Goal: Task Accomplishment & Management: Manage account settings

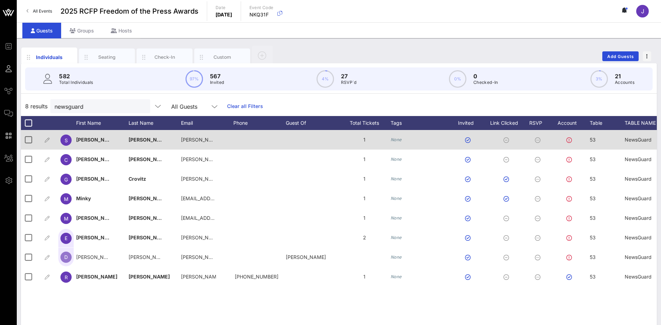
scroll to position [20, 0]
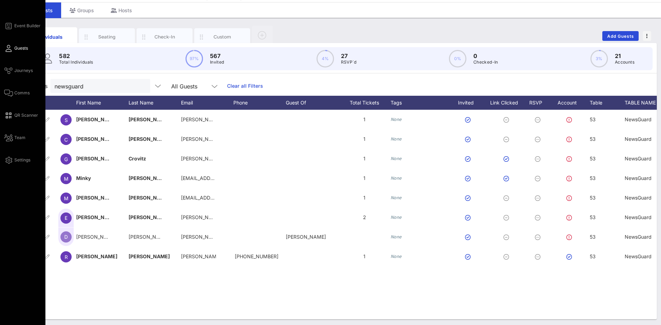
click at [15, 97] on div "Event Builder Guests Journeys Comms QR Scanner Team Settings" at bounding box center [24, 93] width 41 height 143
click at [16, 93] on span "Comms" at bounding box center [21, 93] width 15 height 6
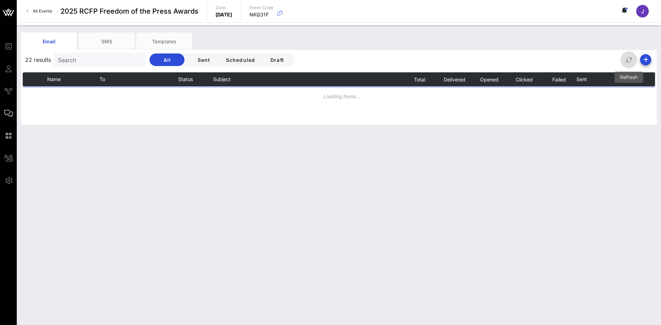
click at [627, 60] on icon "button" at bounding box center [629, 60] width 8 height 8
click at [644, 59] on icon "button" at bounding box center [645, 60] width 8 height 8
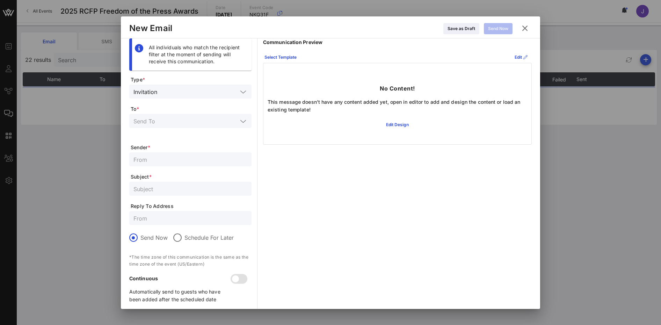
click at [526, 27] on icon at bounding box center [524, 28] width 9 height 8
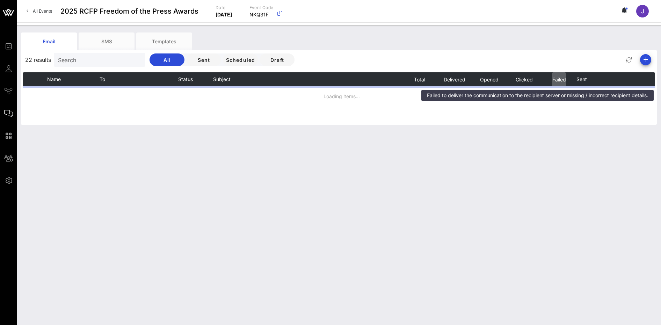
click at [558, 79] on span "Failed" at bounding box center [559, 79] width 14 height 6
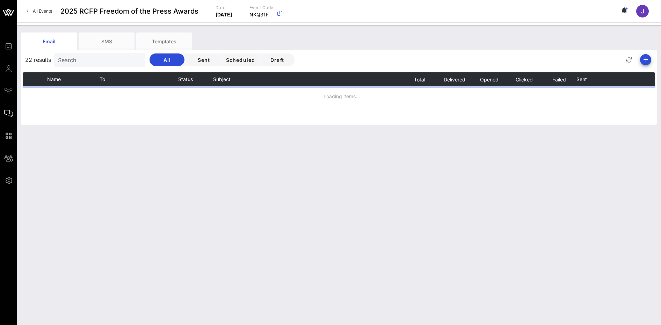
click at [626, 12] on icon at bounding box center [625, 10] width 2 height 4
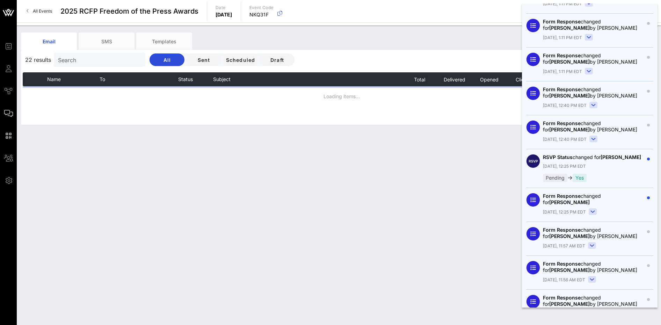
scroll to position [2240, 0]
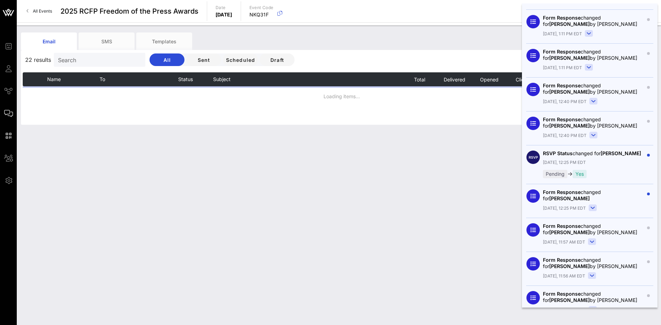
click at [590, 206] on rect at bounding box center [593, 208] width 8 height 6
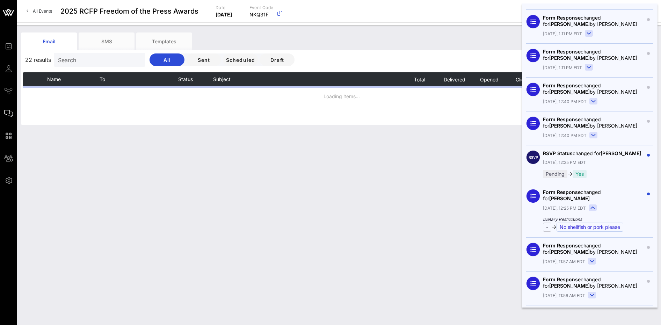
click at [592, 228] on div "No shellfish or pork please" at bounding box center [589, 227] width 67 height 9
click at [600, 224] on div "No shellfish or pork please" at bounding box center [589, 227] width 67 height 9
click at [601, 227] on div "No shellfish or pork please" at bounding box center [589, 227] width 67 height 9
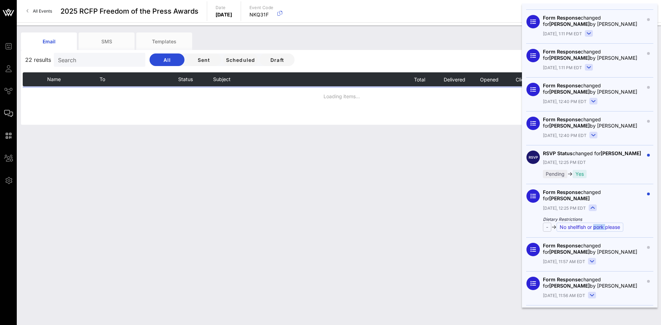
click at [601, 227] on div "No shellfish or pork please" at bounding box center [589, 227] width 67 height 9
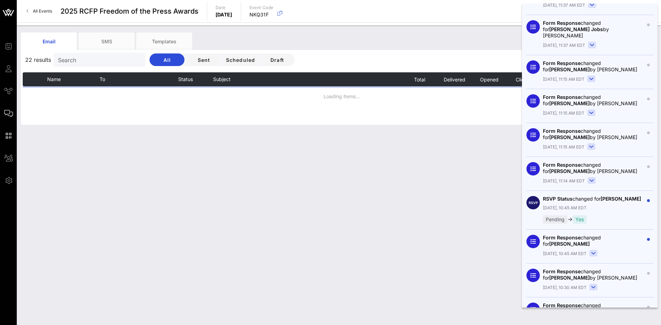
scroll to position [4284, 0]
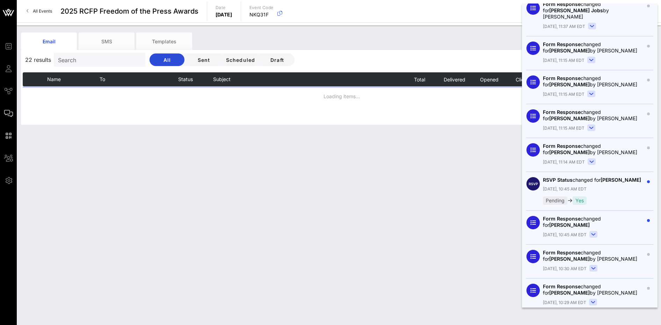
click at [583, 196] on div "Yes" at bounding box center [580, 200] width 14 height 8
click at [593, 233] on icon at bounding box center [593, 234] width 4 height 2
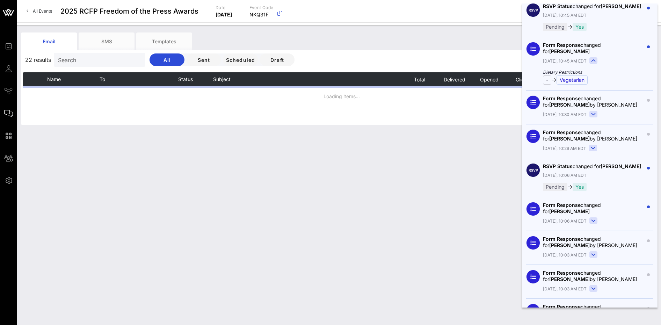
scroll to position [4458, 0]
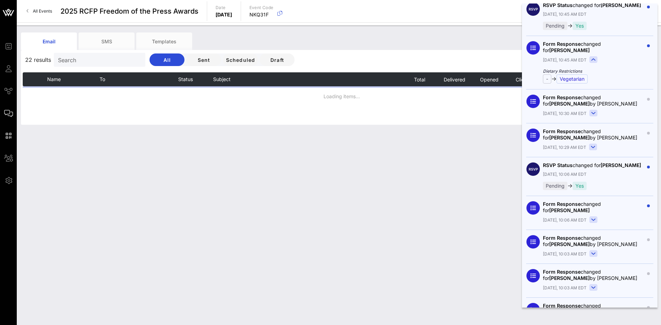
click at [583, 182] on div "Yes" at bounding box center [580, 186] width 14 height 8
click at [591, 216] on icon at bounding box center [593, 219] width 8 height 7
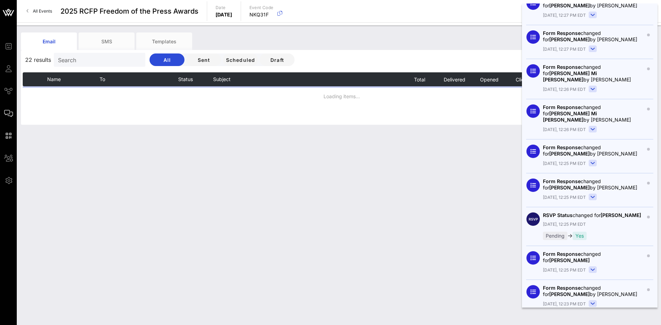
scroll to position [5611, 0]
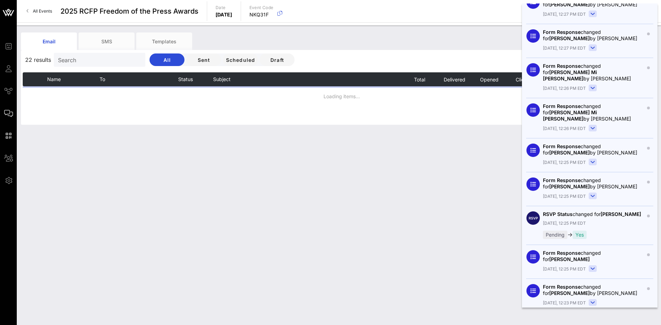
click at [597, 265] on rect at bounding box center [593, 268] width 8 height 6
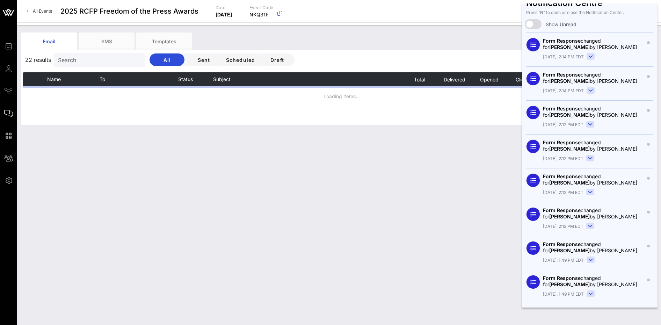
scroll to position [0, 0]
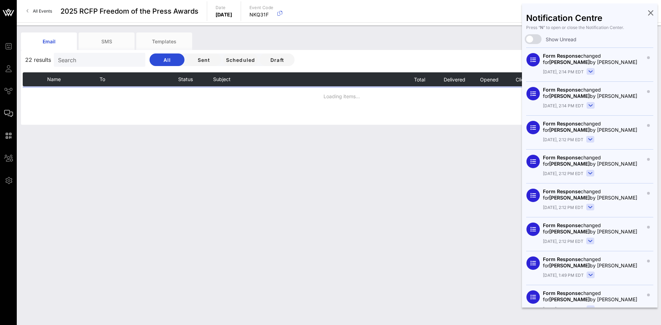
click at [477, 283] on div "Email SMS Templates 22 results Search All Sent Scheduled Draft Name To Status S…" at bounding box center [339, 174] width 644 height 299
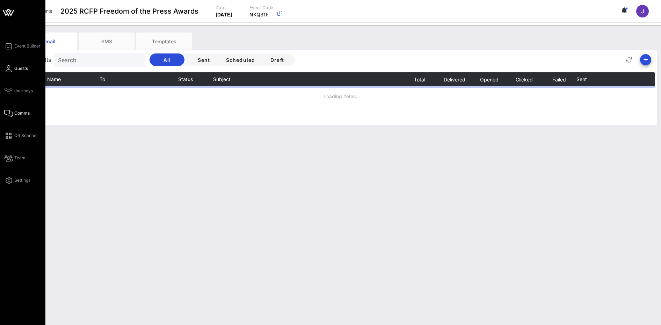
click at [22, 68] on span "Guests" at bounding box center [21, 68] width 14 height 6
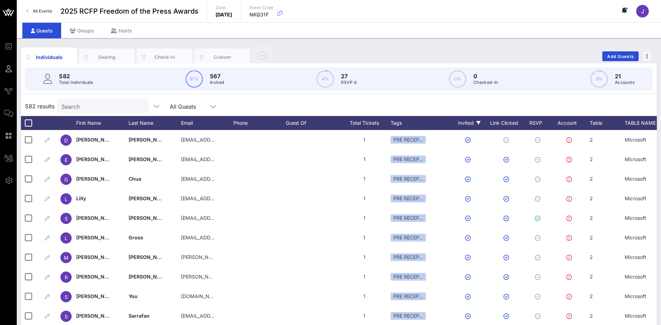
click at [471, 122] on div "Invited" at bounding box center [469, 123] width 38 height 14
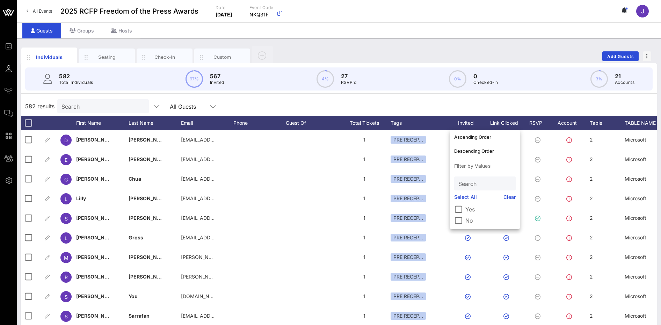
click at [469, 221] on label "No" at bounding box center [490, 220] width 50 height 7
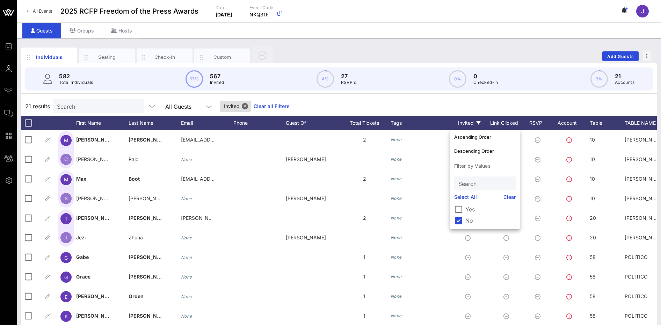
click at [422, 73] on div "582 Total Individuals 97% 567 Invited 4% 27 RSVP`d 0% 0 Checked-In 3% 21 Accoun…" at bounding box center [338, 78] width 627 height 23
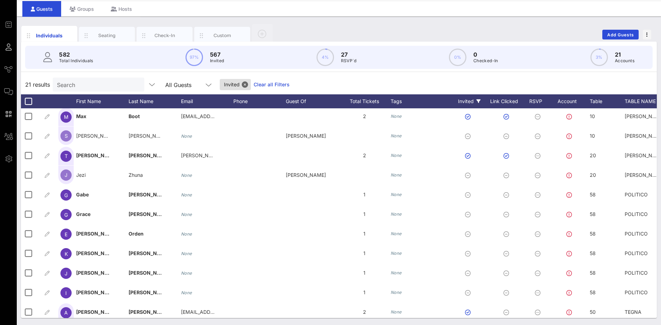
scroll to position [32, 0]
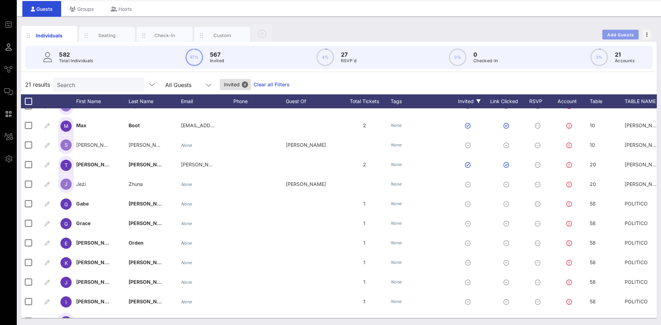
click at [612, 35] on span "Add Guests" at bounding box center [621, 34] width 28 height 5
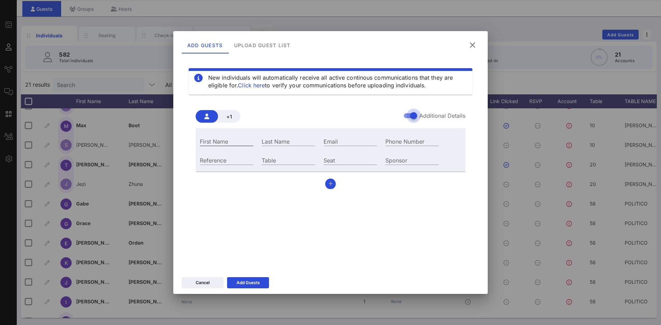
click at [226, 141] on input "First Name" at bounding box center [226, 141] width 53 height 9
paste input "mckenzie.sadeghi@newsguardtech.com"
type input "mckenzie.sadeghi@newsguardtech.com"
click at [342, 139] on input "Email" at bounding box center [349, 141] width 53 height 9
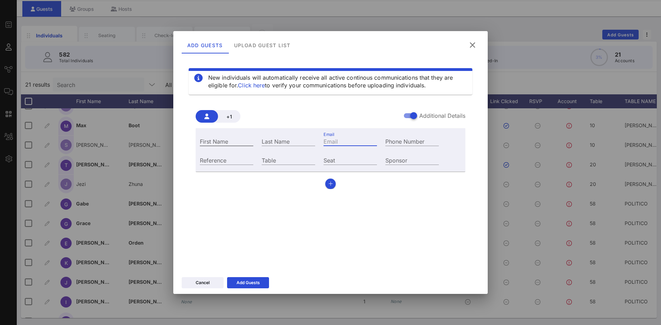
paste input "mckenzie.sadeghi@newsguardtech.com"
type input "mckenzie.sadeghi@newsguardtech.com"
drag, startPoint x: 211, startPoint y: 143, endPoint x: 207, endPoint y: 143, distance: 4.5
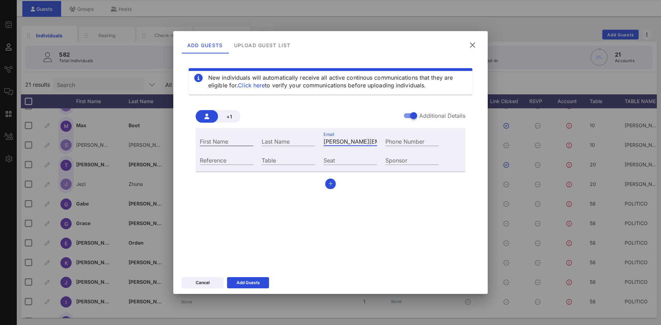
click at [211, 143] on input "First Name" at bounding box center [226, 141] width 53 height 9
drag, startPoint x: 371, startPoint y: 142, endPoint x: 279, endPoint y: 144, distance: 91.5
click at [298, 142] on div "First Name Last Name Email mckenzie.sadeghi@newsguardtech.com Phone Number" at bounding box center [319, 140] width 247 height 19
click at [222, 142] on input "First Name" at bounding box center [226, 141] width 53 height 9
paste input "mckenzie.sadeghi"
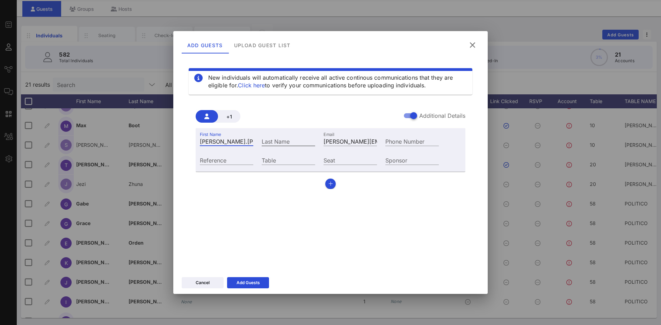
drag, startPoint x: 225, startPoint y: 142, endPoint x: 282, endPoint y: 142, distance: 56.9
click at [282, 142] on div "First Name mckenzie.sadeghi Last Name Email mckenzie.sadeghi@newsguardtech.com …" at bounding box center [319, 140] width 247 height 19
click at [203, 143] on input "mckenzie" at bounding box center [226, 141] width 53 height 9
type input "Mckenzie"
click at [276, 143] on input "Last Name" at bounding box center [288, 141] width 53 height 9
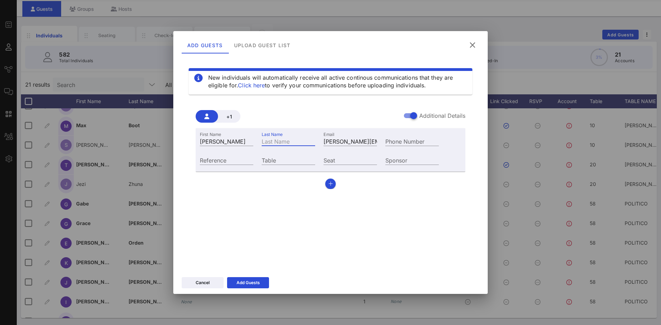
paste input ".sadeghi"
click at [262, 143] on input ".sadeghi" at bounding box center [288, 141] width 53 height 9
drag, startPoint x: 266, startPoint y: 143, endPoint x: 238, endPoint y: 143, distance: 28.3
click at [241, 143] on div "First Name Mckenzie Last Name .sadeghi Email mckenzie.sadeghi@newsguardtech.com…" at bounding box center [319, 140] width 247 height 19
type input "Sadeghi"
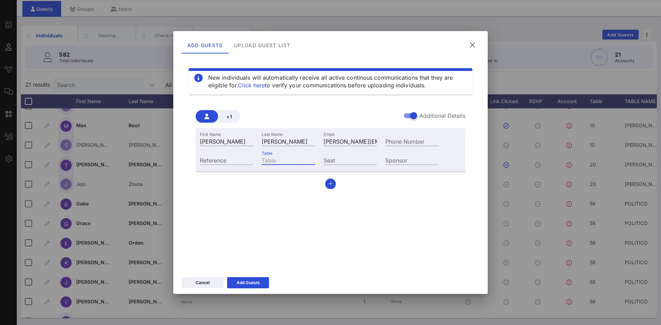
click at [295, 158] on input "Table" at bounding box center [288, 159] width 53 height 9
type input "53"
click at [257, 282] on div "Add Guests" at bounding box center [247, 282] width 23 height 7
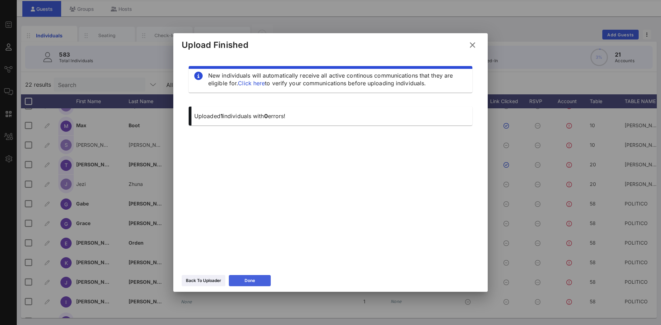
click at [261, 283] on button "Done" at bounding box center [250, 280] width 42 height 11
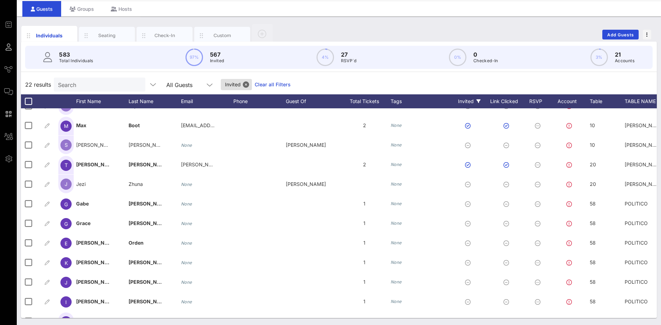
click at [89, 84] on input "Search" at bounding box center [99, 84] width 82 height 9
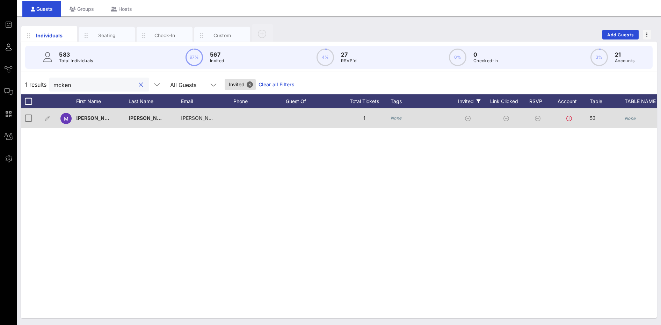
type input "mcken"
click at [629, 117] on icon "None" at bounding box center [630, 118] width 11 height 5
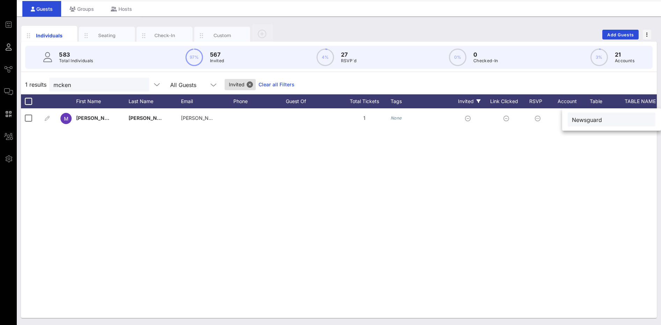
type input "Newsguard"
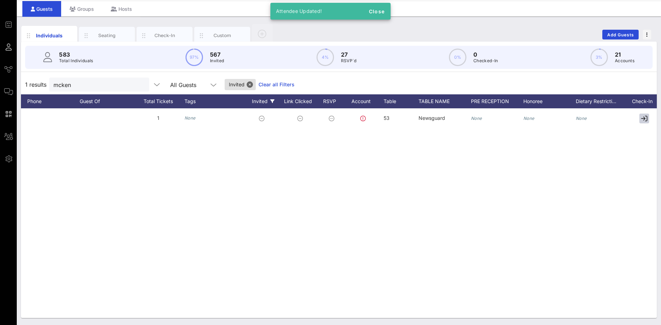
scroll to position [0, 224]
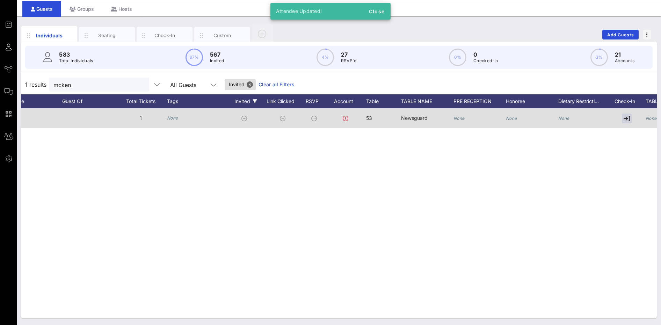
click at [650, 117] on icon "None" at bounding box center [651, 118] width 11 height 5
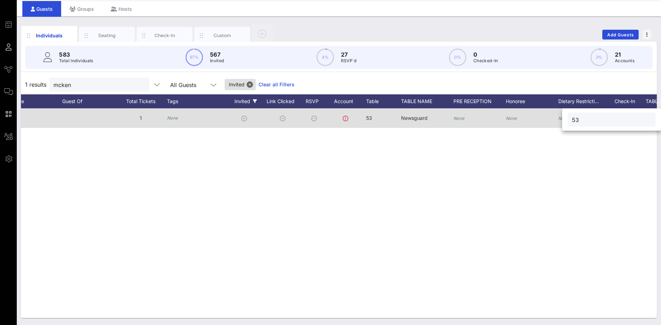
type input "53"
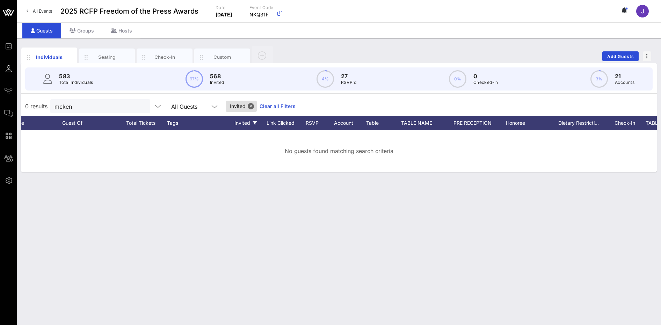
scroll to position [0, 0]
drag, startPoint x: 92, startPoint y: 103, endPoint x: 17, endPoint y: 103, distance: 74.8
click at [17, 103] on div "Individuals Seating Check-In Custom Add Guests 583 Total Individuals 97% 568 In…" at bounding box center [339, 181] width 644 height 287
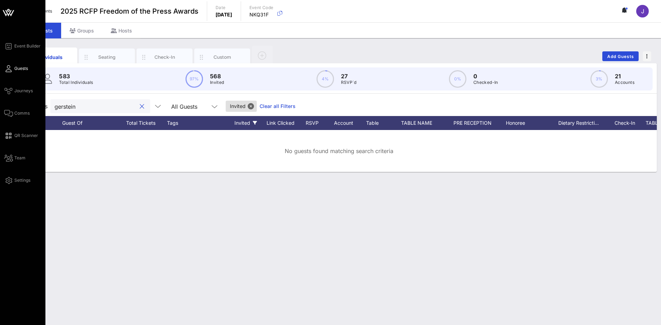
type input "gerstein"
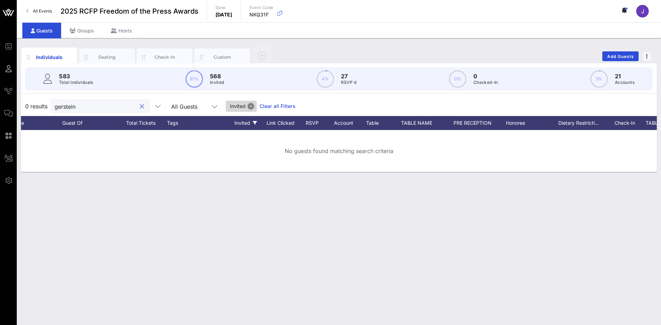
click at [248, 105] on button "Close" at bounding box center [251, 106] width 6 height 6
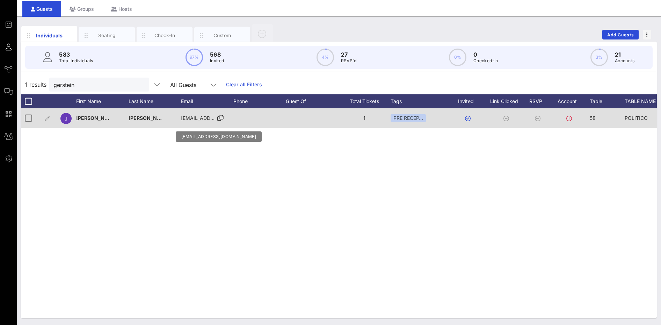
click at [197, 120] on span "joshgerstein@gmail.com" at bounding box center [223, 118] width 84 height 6
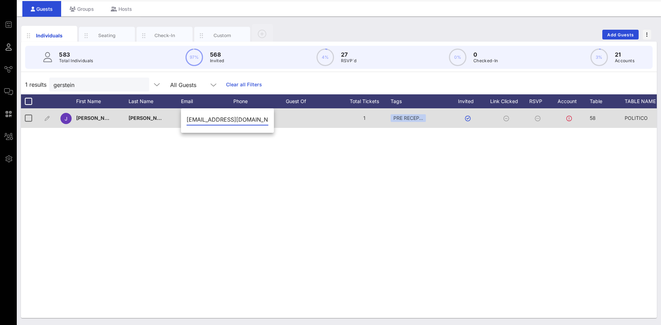
click at [197, 120] on input "joshgerstein@gmail.com" at bounding box center [228, 119] width 82 height 11
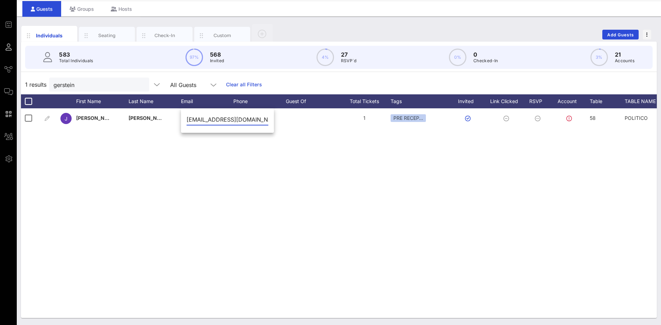
click at [211, 121] on input "joshgerstein@gmail.com" at bounding box center [228, 119] width 82 height 11
click at [139, 86] on button "clear icon" at bounding box center [141, 84] width 5 height 7
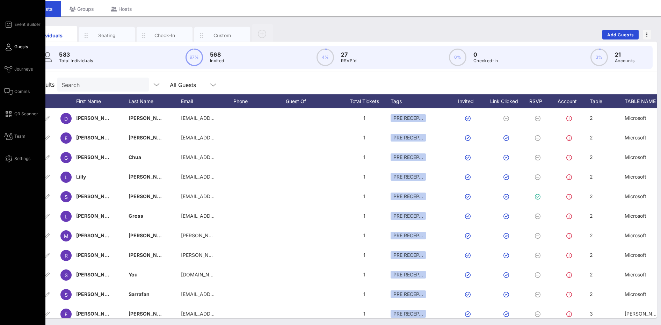
click at [6, 53] on div "Event Builder Guests Journeys Comms QR Scanner Team Settings" at bounding box center [24, 91] width 41 height 143
click at [23, 44] on span "Guests" at bounding box center [21, 47] width 14 height 6
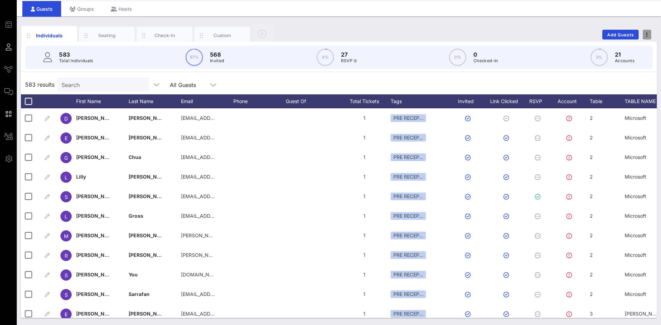
click at [647, 35] on icon "button" at bounding box center [646, 34] width 1 height 5
click at [622, 43] on div "Export To CSV" at bounding box center [634, 46] width 34 height 11
click at [622, 31] on button "Add Guests" at bounding box center [620, 35] width 36 height 10
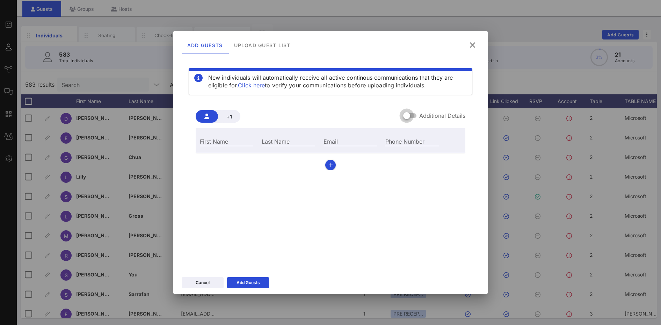
drag, startPoint x: 427, startPoint y: 116, endPoint x: 417, endPoint y: 116, distance: 9.8
click at [426, 116] on label "Additional Details" at bounding box center [442, 115] width 46 height 7
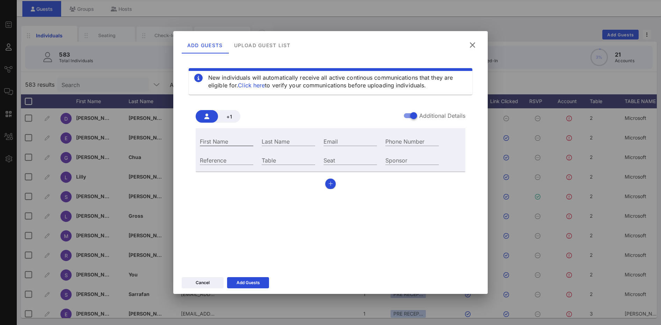
click at [219, 142] on input "First Name" at bounding box center [226, 141] width 53 height 9
type input "Ivan"
type input "Zimmerman"
paste input "Izimmerman@nypublicradio.org"
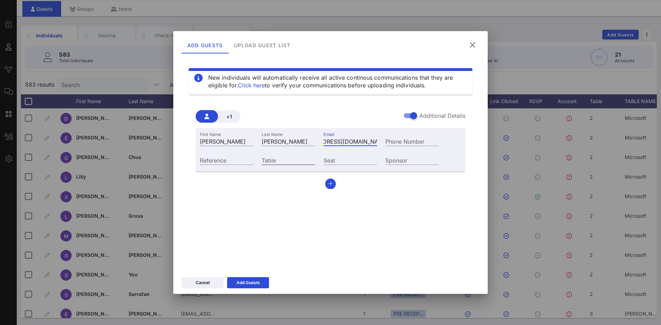
type input "Izimmerman@nypublicradio.org"
click at [270, 161] on input "Table" at bounding box center [288, 159] width 53 height 9
type input "2"
click at [262, 284] on button "Add Guests" at bounding box center [248, 282] width 42 height 11
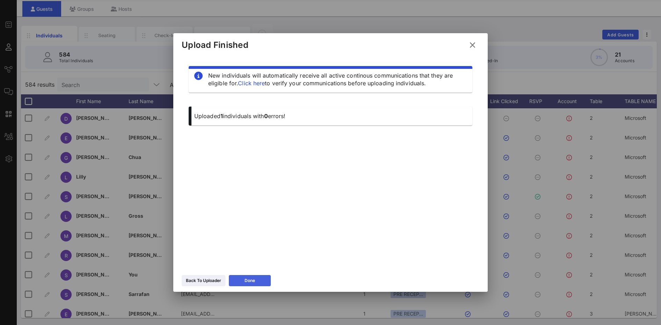
click at [242, 279] on button "Done" at bounding box center [250, 280] width 42 height 11
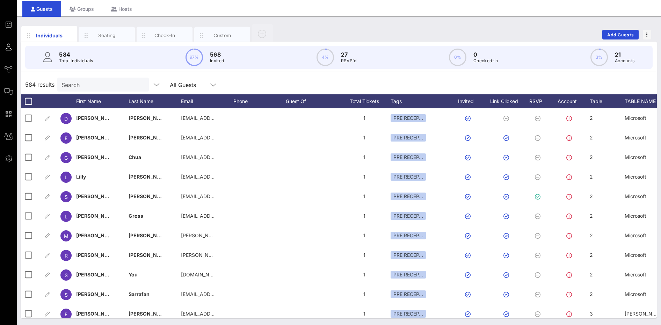
drag, startPoint x: 88, startPoint y: 85, endPoint x: 85, endPoint y: 84, distance: 4.0
click at [87, 85] on input "Search" at bounding box center [102, 84] width 82 height 9
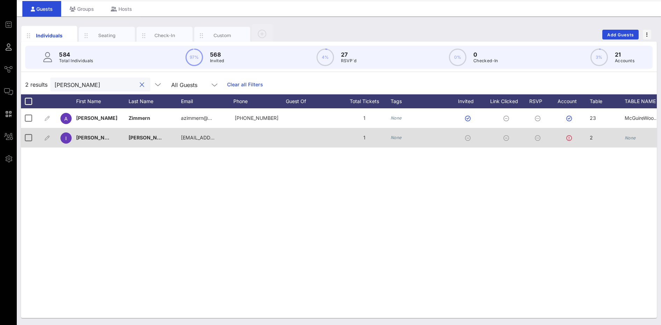
type input "zimmer"
click at [635, 138] on icon "None" at bounding box center [630, 137] width 11 height 5
type input "Microsoft"
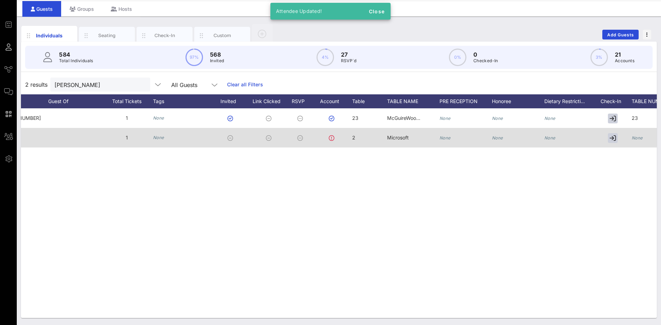
scroll to position [0, 282]
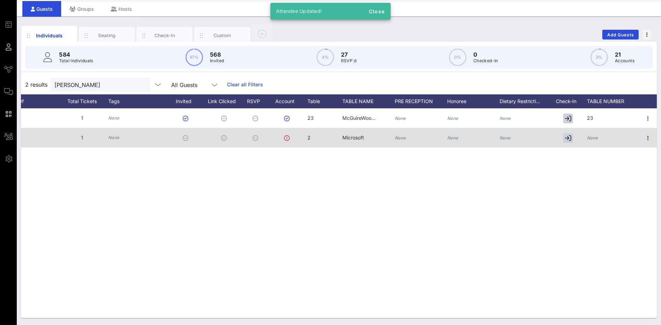
click at [597, 138] on icon "None" at bounding box center [592, 137] width 11 height 5
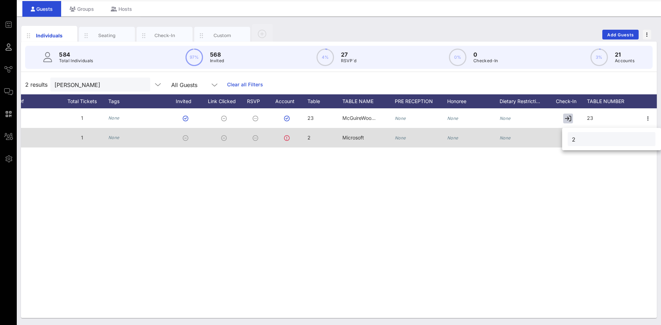
type input "2"
drag, startPoint x: 107, startPoint y: 89, endPoint x: 31, endPoint y: 82, distance: 76.1
click at [32, 82] on div "2 results zimmer All Guests Clear all Filters" at bounding box center [339, 85] width 636 height 20
click at [76, 85] on input "zimmer" at bounding box center [95, 84] width 82 height 9
drag, startPoint x: 87, startPoint y: 85, endPoint x: 49, endPoint y: 79, distance: 38.1
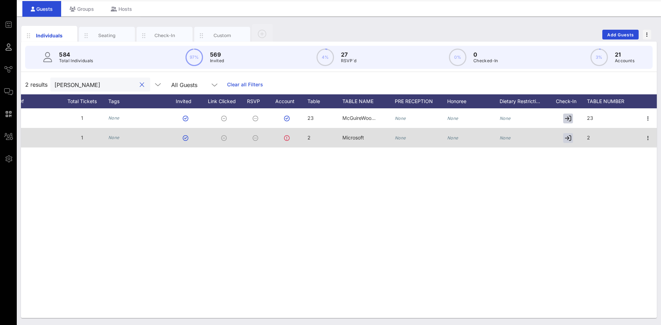
click at [50, 80] on div "zimmer" at bounding box center [100, 85] width 100 height 14
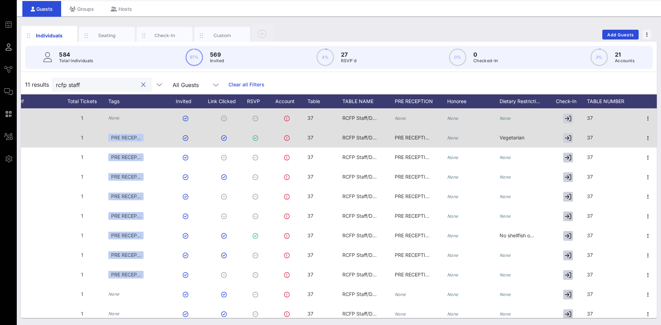
type input "rcfp staff"
click at [362, 121] on span "RCFP Staff/Donors" at bounding box center [363, 118] width 43 height 6
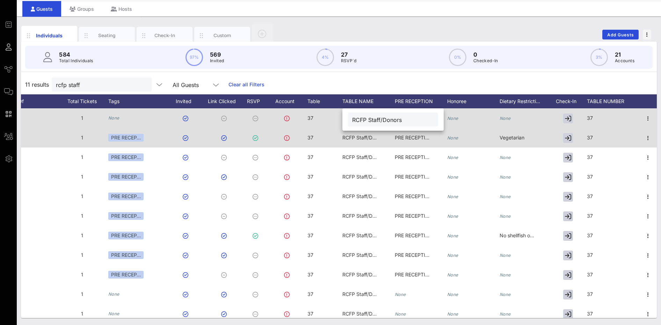
drag, startPoint x: 369, startPoint y: 119, endPoint x: 270, endPoint y: 116, distance: 98.2
click at [277, 119] on div "Event Builder Guests Journeys Comms QR Scanner Team Settings 2025 RCFP Freedom …" at bounding box center [330, 151] width 661 height 347
drag, startPoint x: 388, startPoint y: 119, endPoint x: 301, endPoint y: 116, distance: 87.4
click at [302, 117] on div "Event Builder Guests Journeys Comms QR Scanner Team Settings 2025 RCFP Freedom …" at bounding box center [330, 151] width 661 height 347
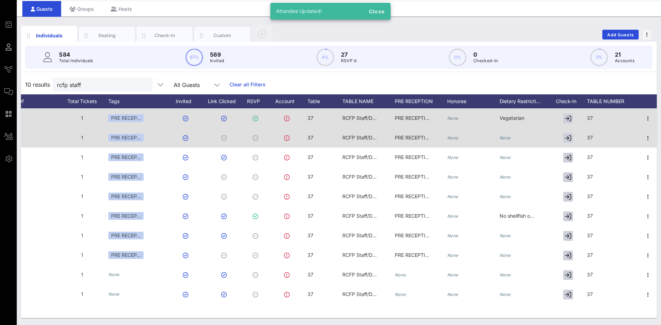
click at [356, 116] on span "RCFP Staff/Donors" at bounding box center [363, 118] width 43 height 6
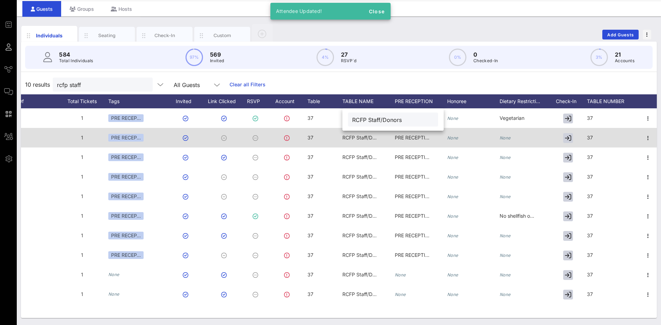
click at [354, 118] on input "RCFP Staff/Donors" at bounding box center [393, 119] width 82 height 9
paste input "text"
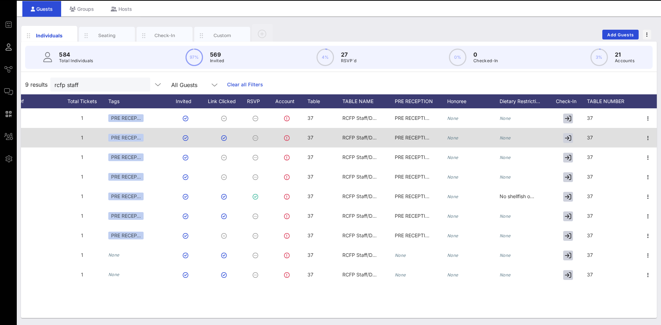
click at [354, 118] on span "RCFP Staff/Donors" at bounding box center [363, 118] width 43 height 6
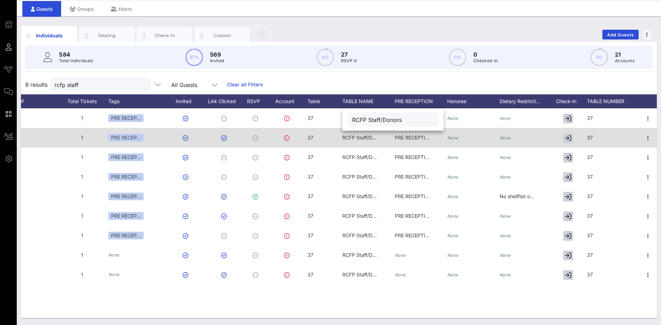
click at [354, 118] on div "RCFP Staff/Donors" at bounding box center [393, 119] width 90 height 14
click at [354, 118] on input "RCFP Staff/Donors" at bounding box center [393, 119] width 82 height 9
paste input "text"
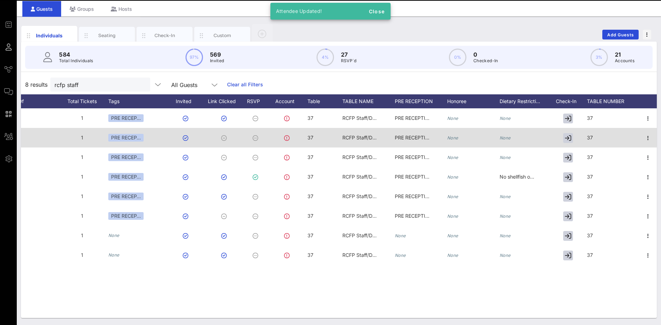
click at [354, 118] on span "RCFP Staff/Donors" at bounding box center [363, 118] width 43 height 6
click at [354, 118] on input "RCFP Staff/Donors" at bounding box center [393, 119] width 82 height 9
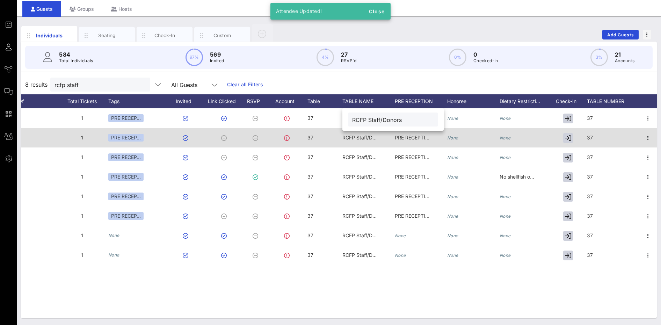
click at [354, 118] on input "RCFP Staff/Donors" at bounding box center [393, 119] width 82 height 9
paste input "text"
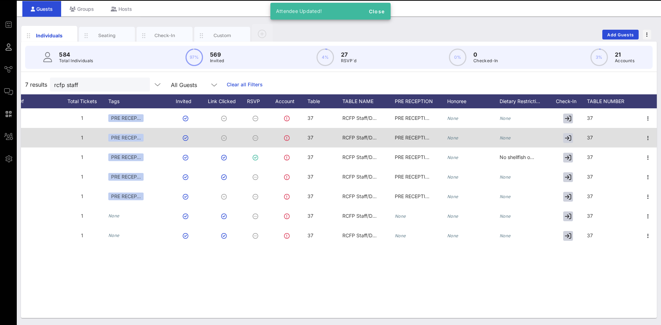
click at [354, 118] on span "RCFP Staff/Donors" at bounding box center [363, 118] width 43 height 6
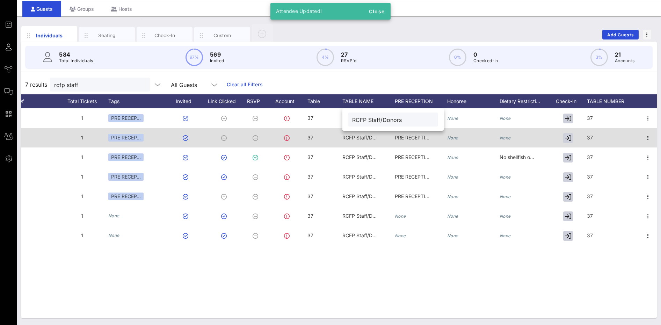
click at [354, 118] on div "RCFP Staff/Donors" at bounding box center [393, 119] width 90 height 14
click at [354, 118] on input "RCFP Staff/Donors" at bounding box center [393, 119] width 82 height 9
paste input "text"
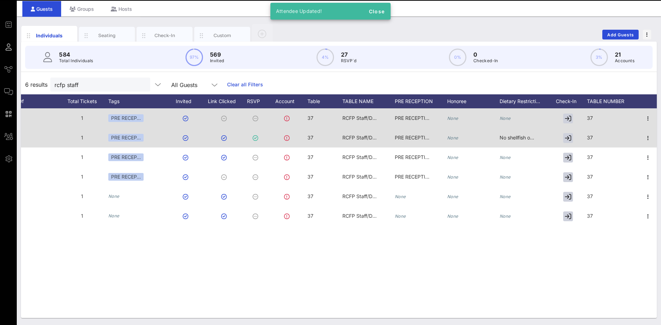
click at [350, 118] on span "RCFP Staff/Donors" at bounding box center [363, 118] width 43 height 6
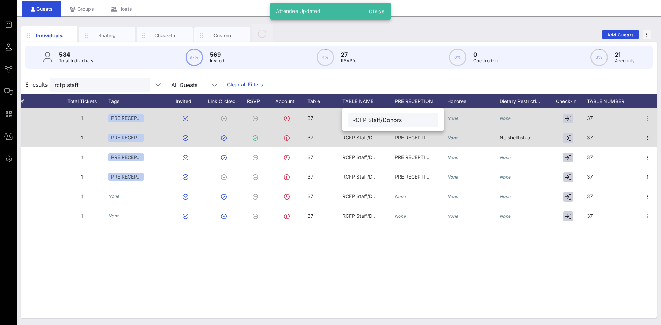
click at [350, 118] on div "RCFP Staff/Donors" at bounding box center [393, 119] width 90 height 14
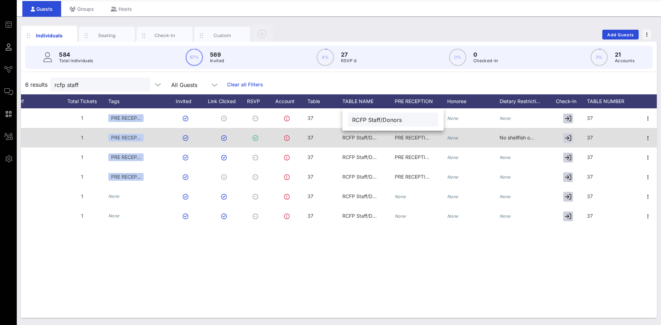
click at [354, 118] on input "RCFP Staff/Donors" at bounding box center [393, 119] width 82 height 9
paste input "text"
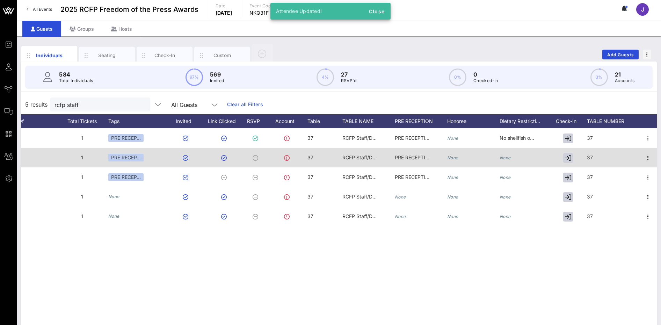
scroll to position [0, 0]
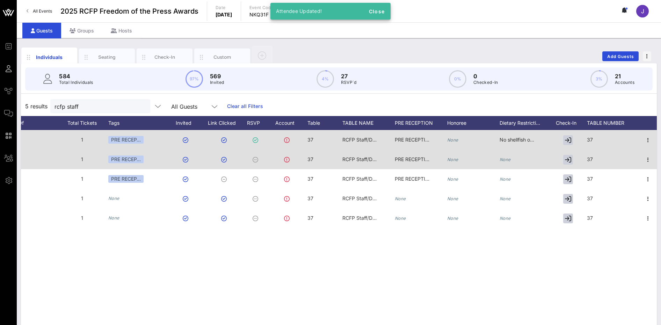
click at [364, 143] on div "RCFP Staff/Donors" at bounding box center [359, 140] width 35 height 20
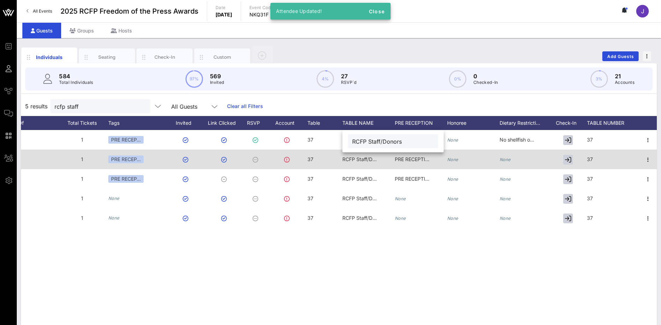
click at [363, 143] on input "RCFP Staff/Donors" at bounding box center [393, 141] width 82 height 9
paste input "text"
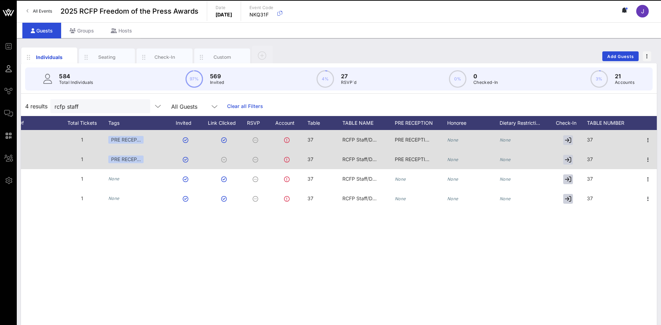
click at [365, 144] on div "RCFP Staff/Donors" at bounding box center [359, 140] width 35 height 20
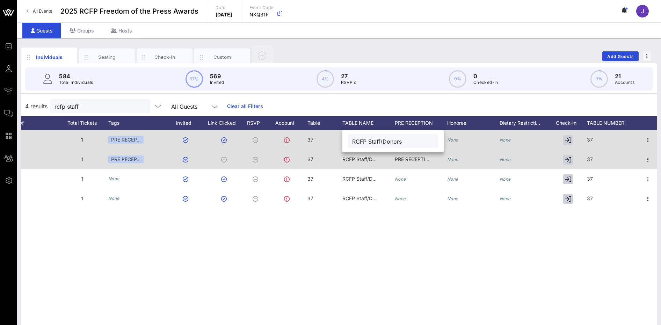
click at [365, 144] on input "RCFP Staff/Donors" at bounding box center [393, 141] width 82 height 9
paste input "text"
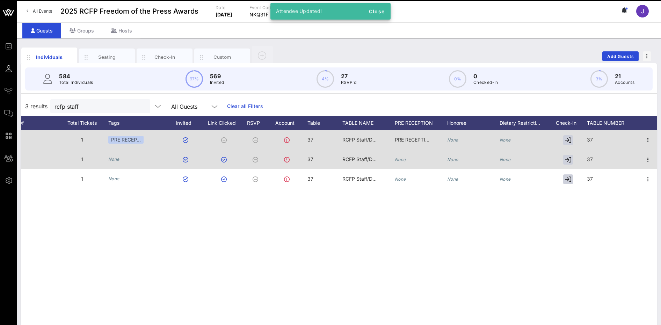
click at [365, 144] on div "RCFP Staff/Donors" at bounding box center [359, 140] width 35 height 20
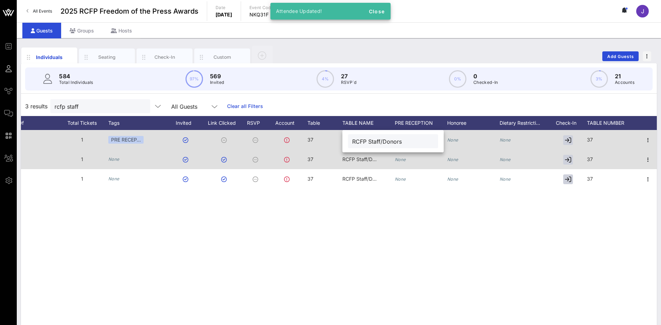
click at [365, 144] on input "RCFP Staff/Donors" at bounding box center [393, 141] width 82 height 9
paste input "text"
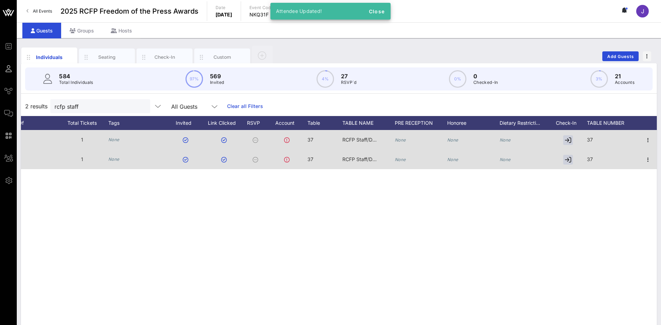
click at [372, 143] on div "RCFP Staff/Donors" at bounding box center [359, 140] width 35 height 20
click at [372, 143] on input "RCFP Staff/Donors" at bounding box center [393, 141] width 82 height 9
paste input "text"
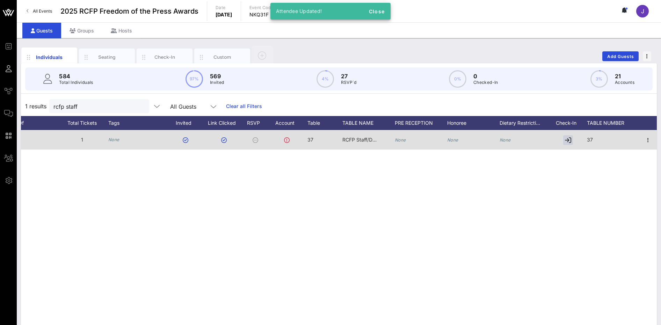
click at [372, 143] on div "RCFP Staff/Donors" at bounding box center [359, 140] width 35 height 20
click at [0, 0] on input "RCFP Staff/Donors" at bounding box center [0, 0] width 0 height 0
click at [372, 143] on input "RCFP Staff/Donors" at bounding box center [393, 141] width 82 height 9
paste input "text"
type input "Staff/Donors"
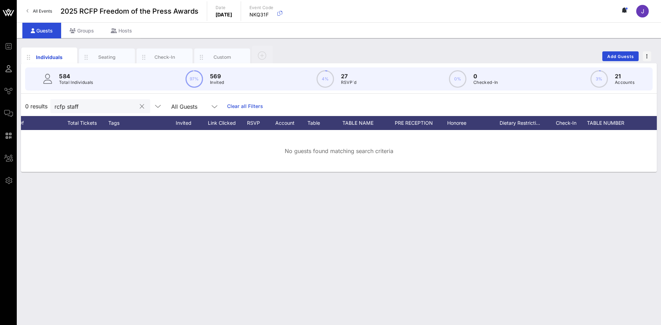
click at [140, 107] on button "clear icon" at bounding box center [142, 106] width 5 height 7
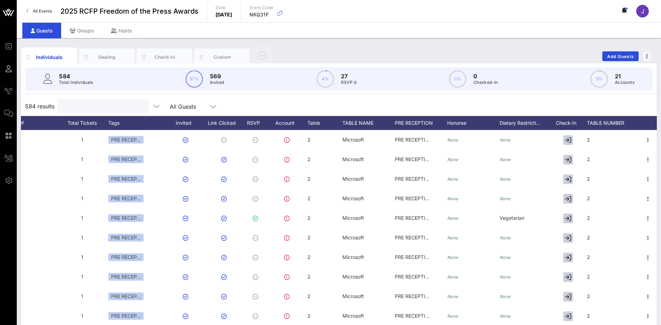
click at [76, 109] on input "text" at bounding box center [102, 106] width 82 height 9
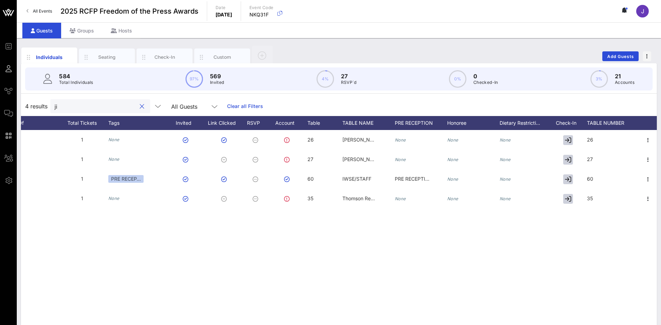
type input "j"
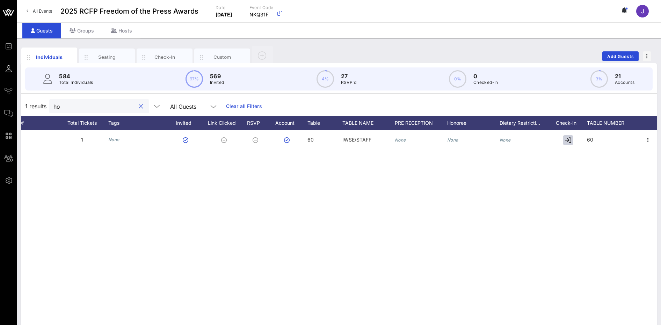
type input "h"
click at [176, 251] on div "J Jill Vanzino jvanzino@… +16092031510 1 PRE RECEP… 60 IWSE/STAFF PRE RECEPTION…" at bounding box center [339, 235] width 636 height 210
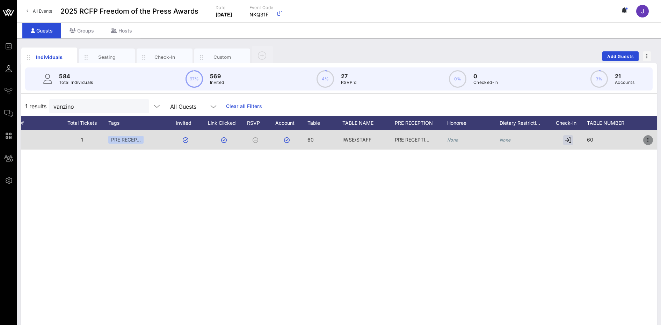
click at [651, 140] on icon "button" at bounding box center [648, 140] width 8 height 8
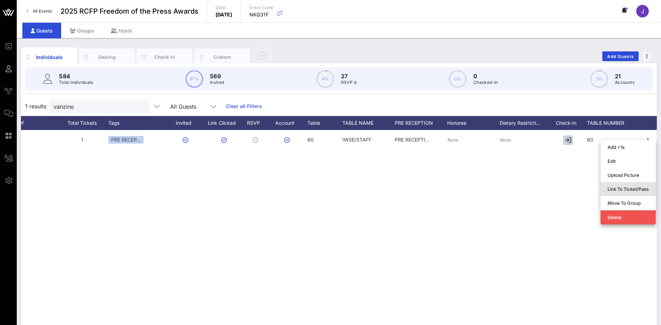
click at [627, 188] on div "Link To Ticket/Pass" at bounding box center [627, 189] width 41 height 6
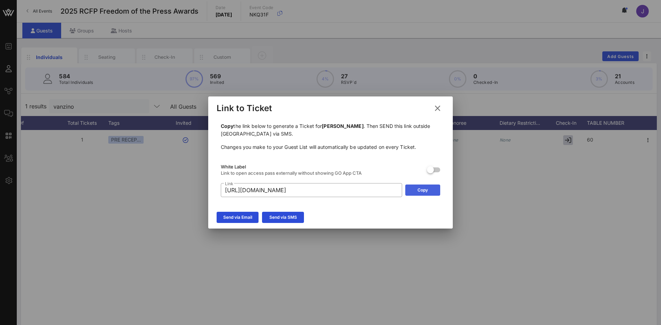
click at [425, 189] on button "Copy" at bounding box center [422, 189] width 35 height 11
click at [436, 107] on icon at bounding box center [437, 108] width 12 height 13
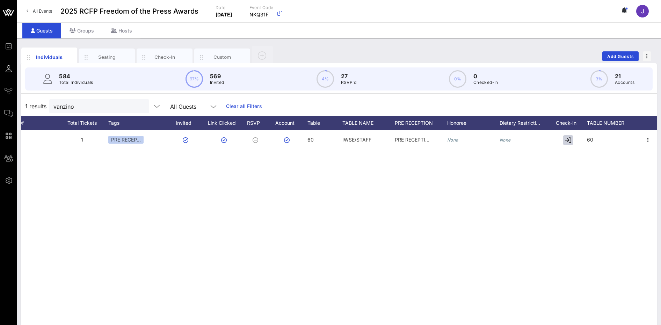
drag, startPoint x: 82, startPoint y: 111, endPoint x: 39, endPoint y: 106, distance: 43.3
click at [39, 106] on div "1 results vanzino All Guests Clear all Filters" at bounding box center [339, 106] width 636 height 20
click at [77, 105] on input "vanzino" at bounding box center [94, 106] width 82 height 9
drag, startPoint x: 91, startPoint y: 105, endPoint x: 45, endPoint y: 103, distance: 46.1
click at [45, 103] on div "1 results vanzino All Guests Clear all Filters" at bounding box center [339, 106] width 636 height 20
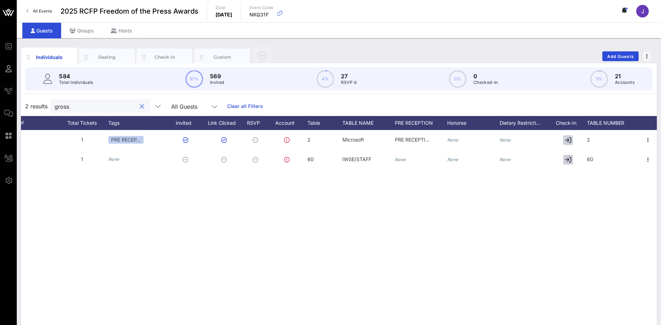
type input "gross"
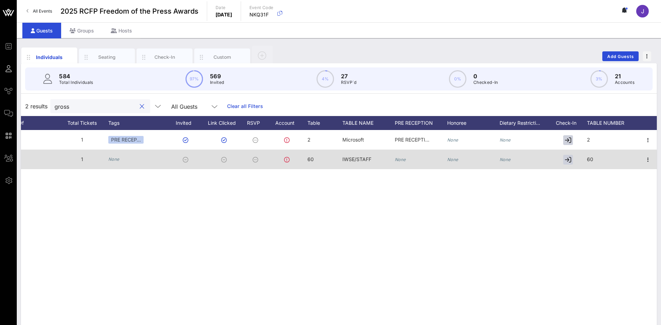
click at [114, 158] on icon "None" at bounding box center [113, 158] width 11 height 5
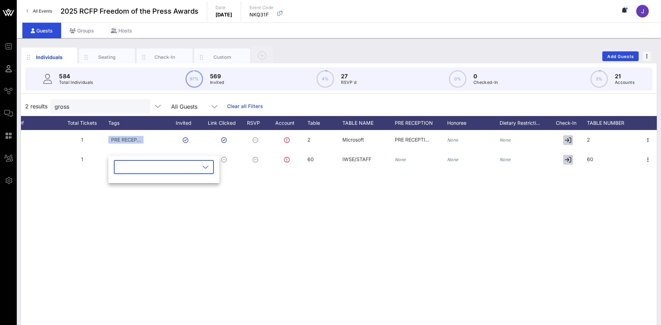
click at [661, 168] on div "Individuals Seating Check-In Custom Add Guests 584 Total Individuals 97% 569 In…" at bounding box center [339, 192] width 644 height 308
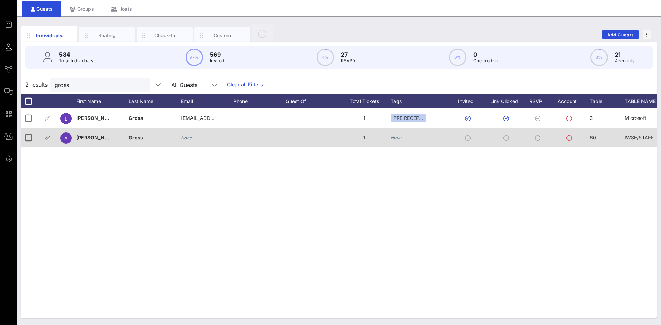
click at [194, 136] on div "None" at bounding box center [207, 138] width 52 height 20
click at [183, 139] on icon "None" at bounding box center [186, 137] width 11 height 5
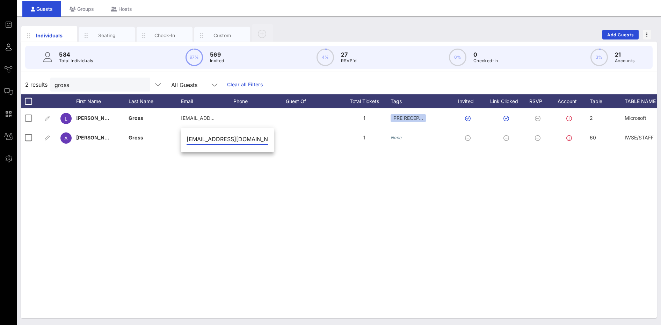
type input "asgross11@gmail.com"
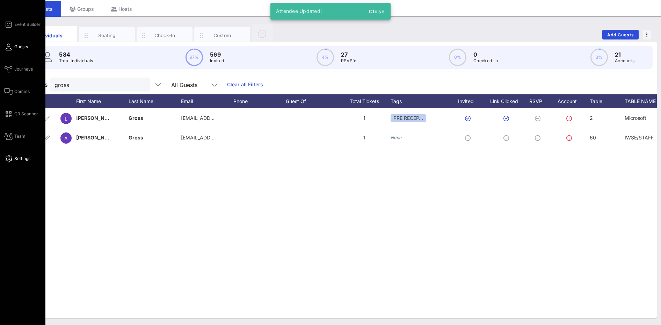
click at [7, 158] on icon at bounding box center [8, 158] width 9 height 1
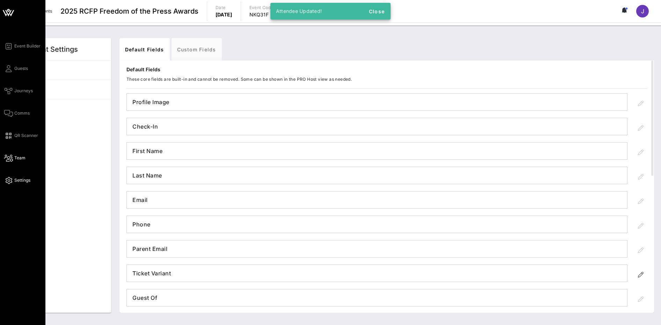
click at [14, 158] on span "Team" at bounding box center [19, 158] width 11 height 6
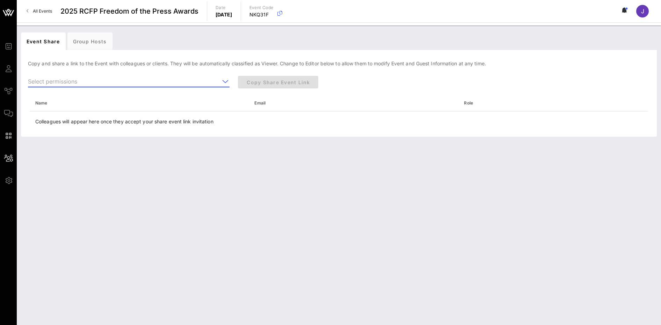
click at [76, 83] on input "text" at bounding box center [124, 81] width 192 height 11
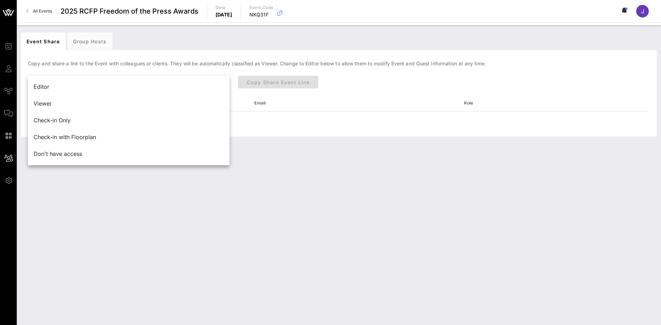
drag, startPoint x: 321, startPoint y: 205, endPoint x: 280, endPoint y: 151, distance: 67.7
click at [320, 204] on div "Event Share Group Hosts Copy and share a link to the Event with colleagues or c…" at bounding box center [339, 174] width 644 height 299
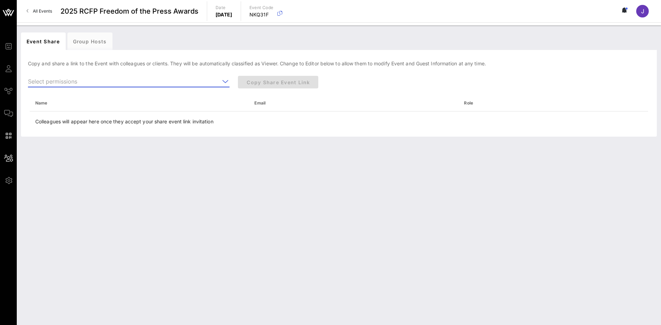
click at [62, 83] on input "text" at bounding box center [124, 81] width 192 height 11
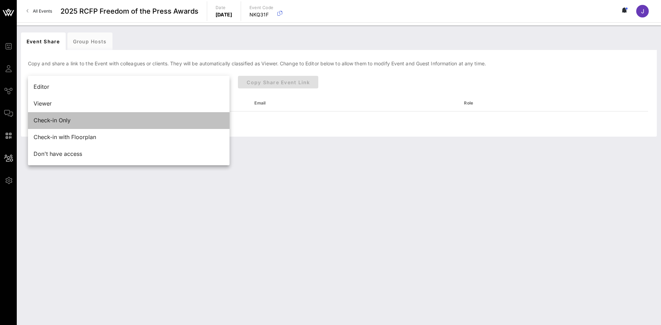
click at [67, 121] on div "Check-in Only" at bounding box center [129, 120] width 190 height 7
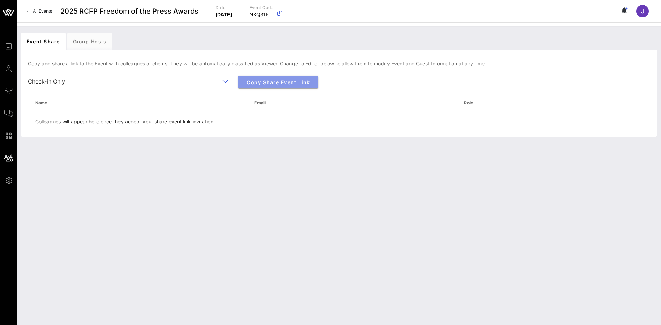
click at [287, 84] on span "Copy Share Event Link" at bounding box center [277, 82] width 69 height 6
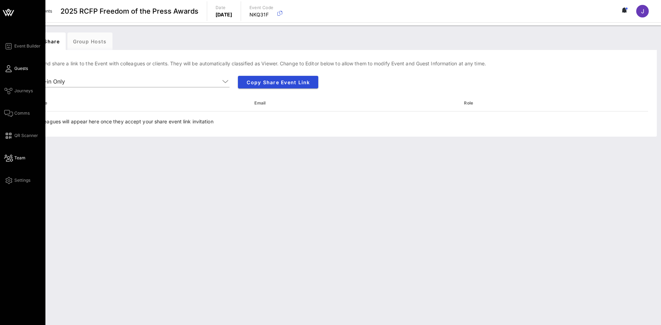
drag, startPoint x: 13, startPoint y: 67, endPoint x: 23, endPoint y: 65, distance: 10.4
click at [13, 67] on link "Guests" at bounding box center [16, 68] width 24 height 8
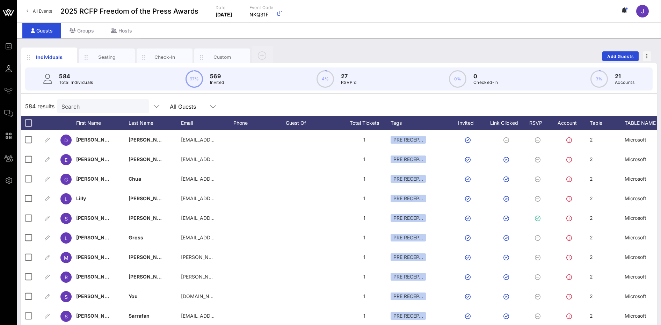
click at [88, 104] on input "Search" at bounding box center [102, 106] width 82 height 9
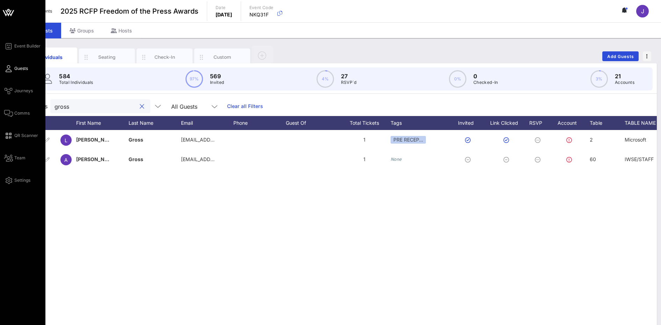
type input "gross"
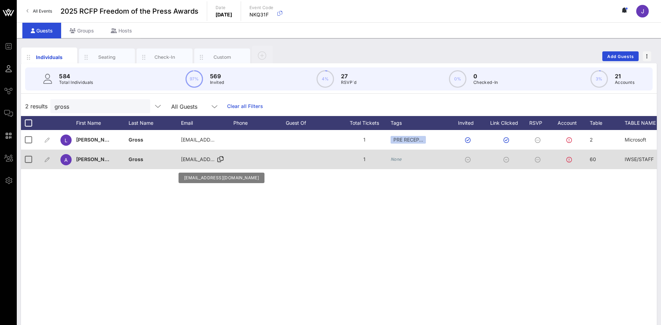
click at [209, 160] on span "asgross11@gmail.com" at bounding box center [223, 159] width 84 height 6
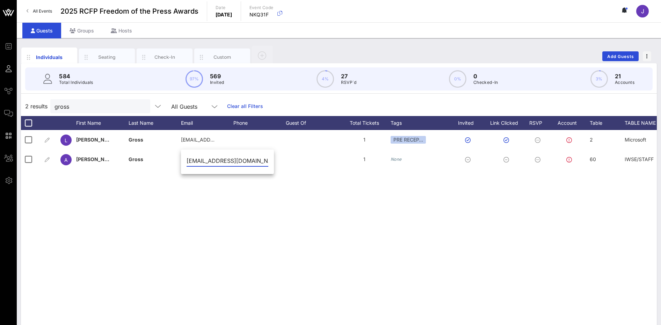
click at [241, 161] on input "asgross11@gmail.com" at bounding box center [228, 160] width 82 height 11
click at [155, 235] on div "L Liza Gross grossma@montclair.edu 1 PRE RECEP… 2 Microsoft PRE RECEPTION None …" at bounding box center [339, 235] width 636 height 210
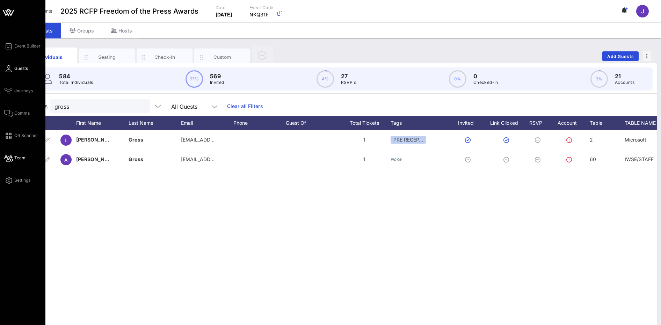
click at [10, 158] on icon at bounding box center [8, 158] width 9 height 1
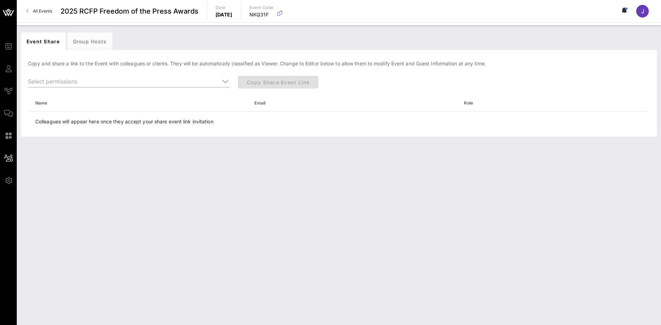
click at [140, 249] on div "Event Share Group Hosts Copy and share a link to the Event with colleagues or c…" at bounding box center [339, 174] width 644 height 299
click at [624, 5] on div "All Events 2025 RCFP Freedom of the Press Awards Date Wednesday, Oct. 15, 2025 …" at bounding box center [339, 11] width 644 height 22
click at [624, 6] on button at bounding box center [624, 11] width 15 height 12
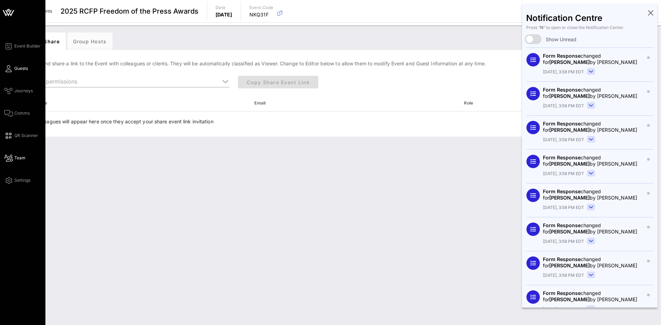
click at [12, 70] on link "Guests" at bounding box center [16, 68] width 24 height 8
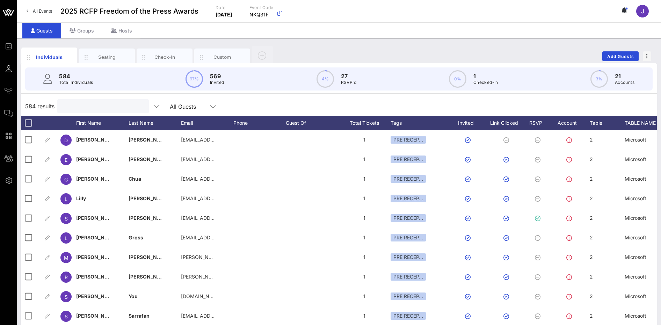
click at [88, 106] on input "text" at bounding box center [102, 106] width 82 height 9
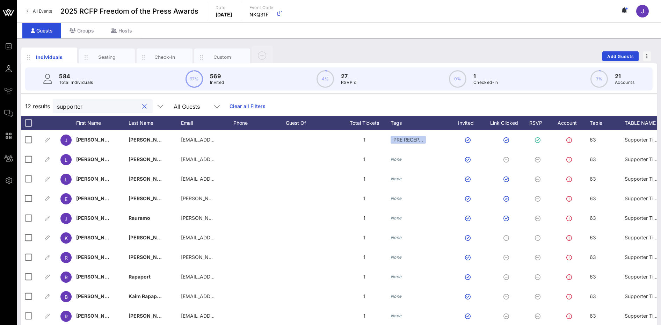
type input "supporter"
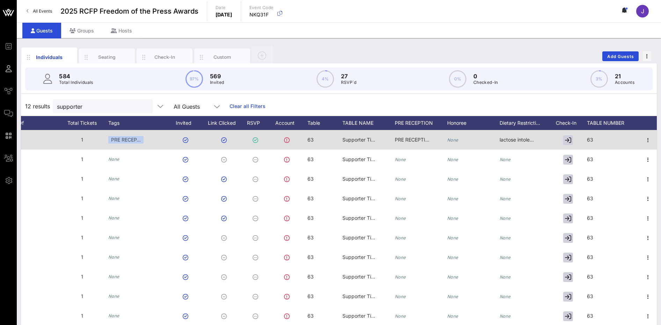
click at [359, 138] on span "Supporter Tix #1" at bounding box center [361, 140] width 38 height 6
drag, startPoint x: 398, startPoint y: 144, endPoint x: 298, endPoint y: 141, distance: 100.3
click at [298, 141] on div "Event Builder Guests Journeys Comms QR Scanner Team Settings 2025 RCFP Freedom …" at bounding box center [330, 173] width 661 height 347
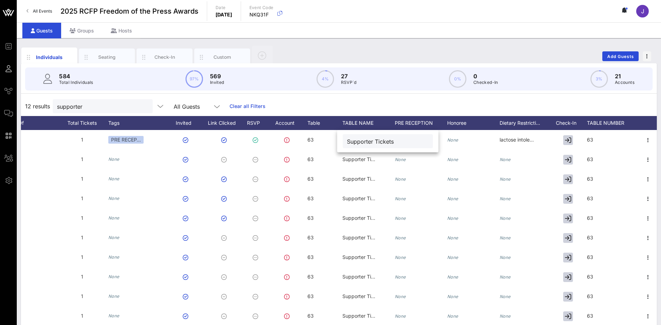
type input "Supporter Tickets"
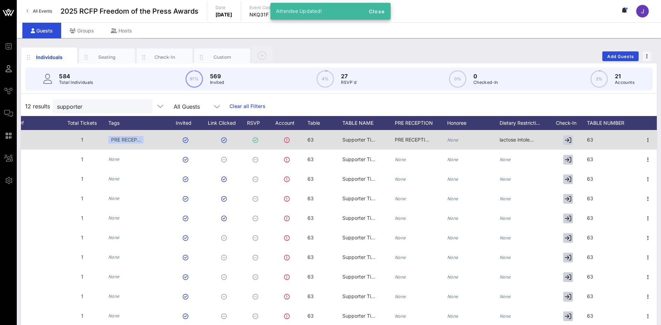
click at [351, 144] on div "Supporter Tickets" at bounding box center [359, 140] width 35 height 20
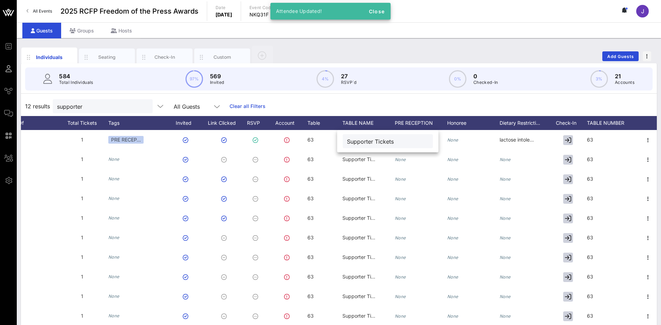
click at [351, 144] on input "Supporter Tickets" at bounding box center [388, 141] width 82 height 9
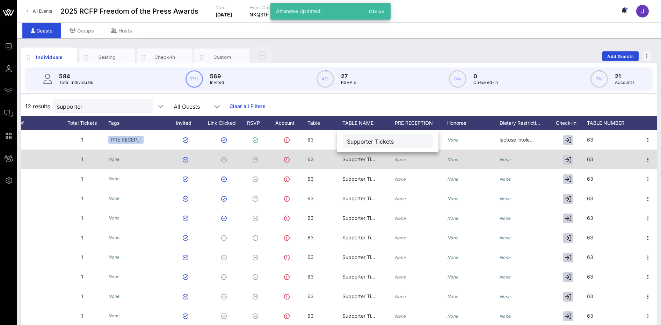
click at [353, 160] on span "Supporter Tix #1" at bounding box center [361, 159] width 38 height 6
click at [353, 160] on input "Supporter Tix #1" at bounding box center [388, 160] width 82 height 9
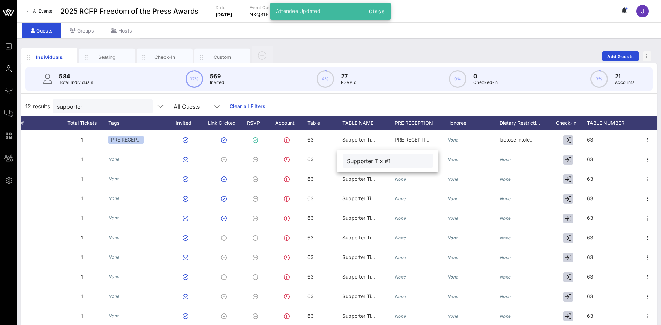
click at [363, 160] on input "Supporter Tix #1" at bounding box center [388, 160] width 82 height 9
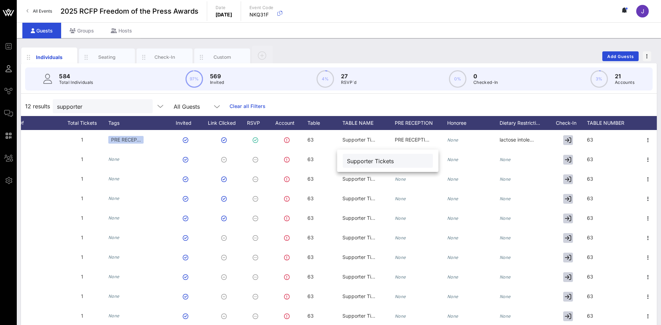
type input "Supporter Tickets"
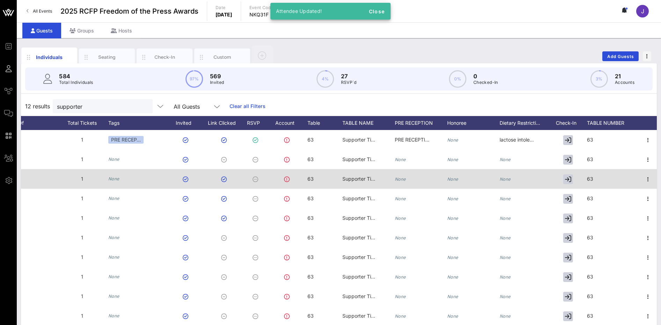
click at [371, 180] on span "Supporter Tix #1" at bounding box center [361, 179] width 38 height 6
click at [371, 180] on input "Supporter Tix #1" at bounding box center [388, 180] width 82 height 9
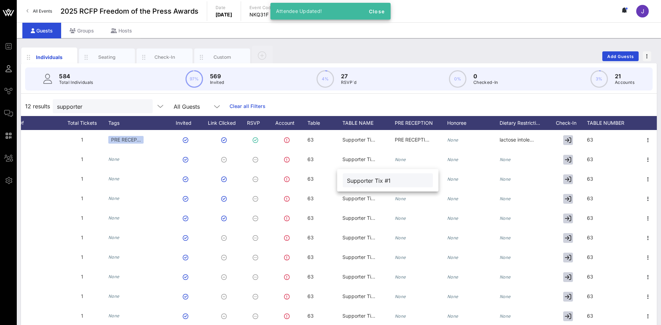
click at [371, 180] on input "Supporter Tix #1" at bounding box center [388, 180] width 82 height 9
type input "Supporter Tickets"
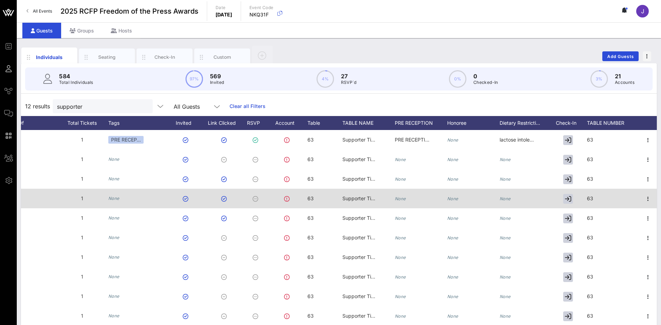
click at [360, 204] on div "Supporter Tix #1" at bounding box center [359, 199] width 35 height 20
click at [360, 204] on input "Supporter Tix #1" at bounding box center [388, 199] width 82 height 9
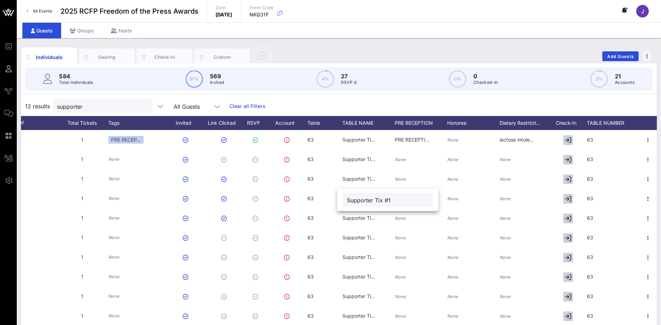
paste input "ckets"
type input "Supporter Tickets"
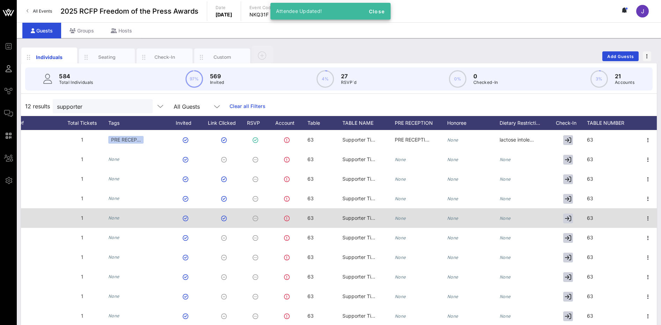
click at [356, 216] on span "Supporter Tix #1" at bounding box center [361, 218] width 38 height 6
click at [356, 216] on input "Supporter Tix #1" at bounding box center [388, 219] width 82 height 9
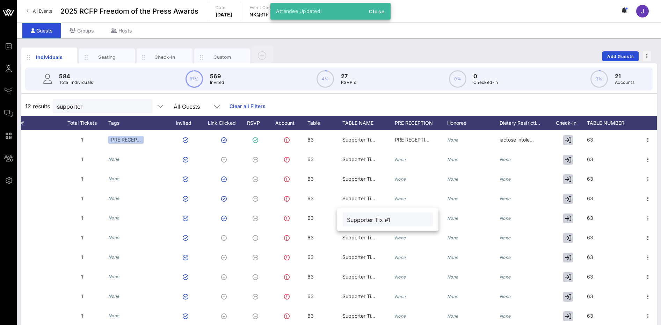
click at [356, 216] on input "Supporter Tix #1" at bounding box center [388, 219] width 82 height 9
type input "Supporter Tickets"
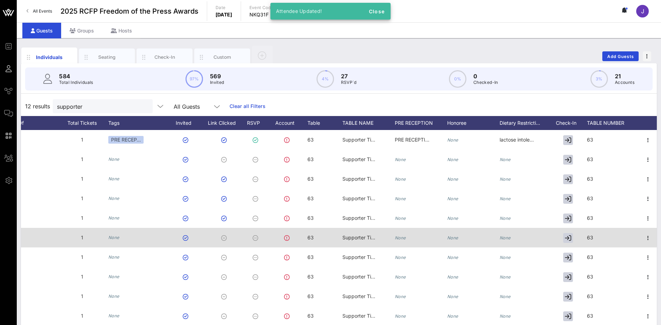
click at [359, 233] on div "Supporter Tix #1" at bounding box center [359, 238] width 35 height 20
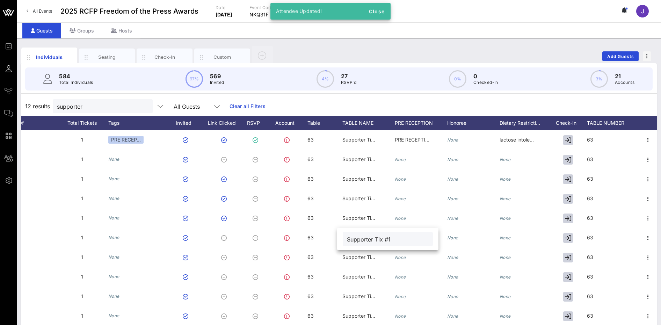
click at [359, 233] on div "Supporter Tix #1" at bounding box center [388, 239] width 82 height 14
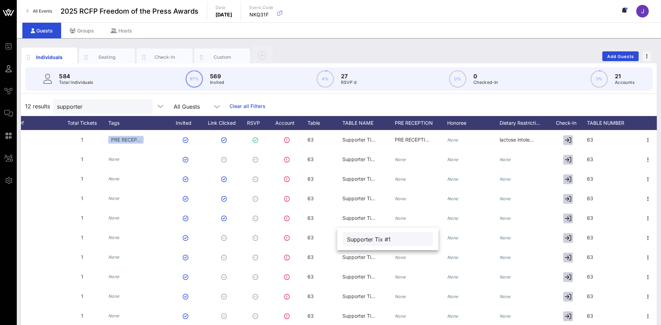
drag, startPoint x: 359, startPoint y: 233, endPoint x: 363, endPoint y: 235, distance: 4.4
click at [360, 233] on div "Supporter Tix #1" at bounding box center [388, 239] width 82 height 14
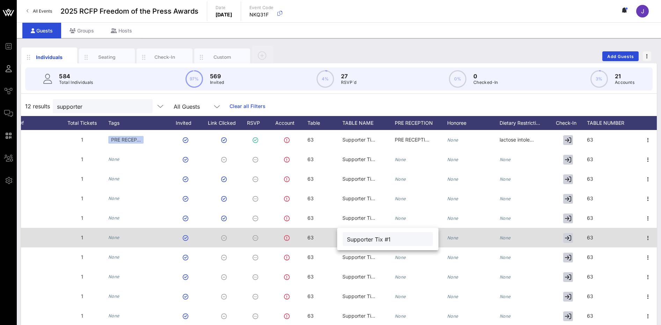
drag, startPoint x: 397, startPoint y: 240, endPoint x: 325, endPoint y: 235, distance: 71.8
click at [325, 235] on div "Event Builder Guests Journeys Comms QR Scanner Team Settings 2025 RCFP Freedom …" at bounding box center [330, 173] width 661 height 347
paste input "ckets"
type input "Supporter Tickets"
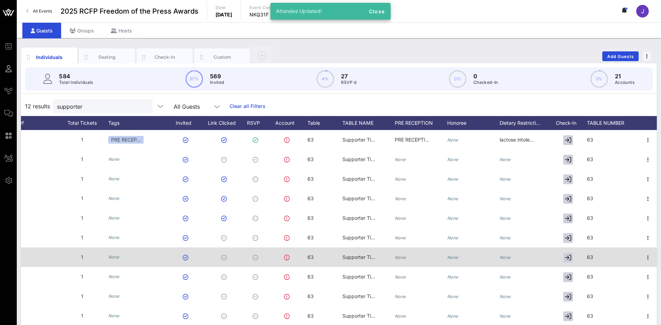
click at [343, 253] on div "Supporter Tix #1" at bounding box center [359, 257] width 35 height 20
click at [343, 253] on div "Supporter Tix #1" at bounding box center [387, 258] width 101 height 22
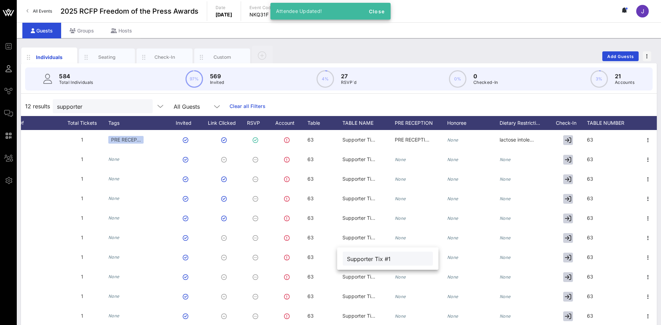
click at [343, 253] on div "Supporter Tix #1" at bounding box center [388, 258] width 90 height 14
click at [353, 259] on input "Supporter Tix #1" at bounding box center [388, 258] width 82 height 9
paste input "ckets"
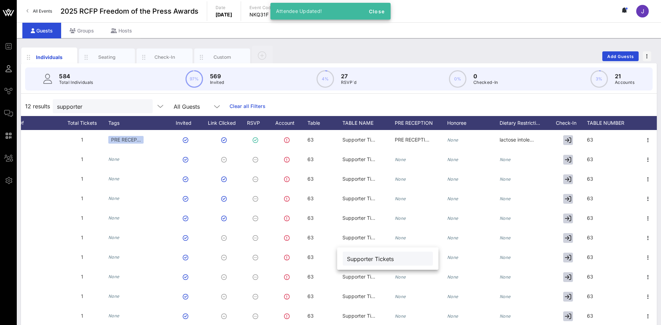
type input "Supporter Tickets"
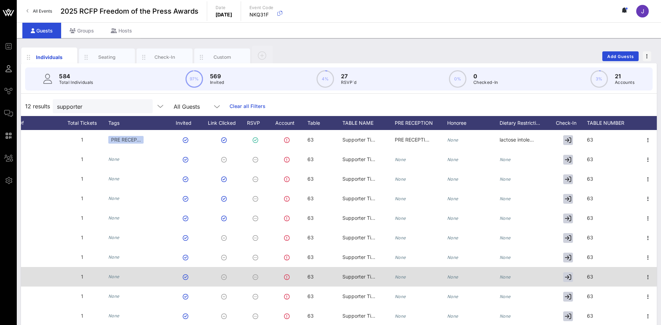
click at [361, 282] on div "Supporter Tix #1" at bounding box center [359, 277] width 35 height 20
click at [361, 282] on input "Supporter Tix #1" at bounding box center [388, 278] width 82 height 9
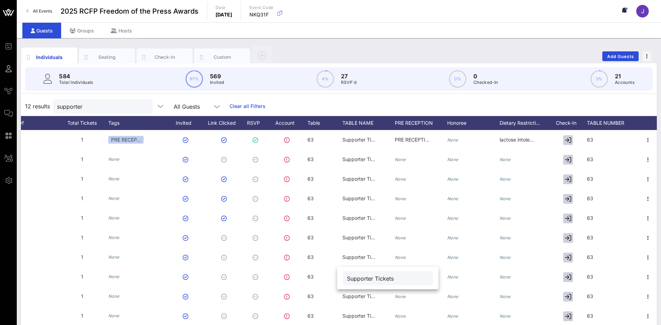
type input "Supporter Tickets"
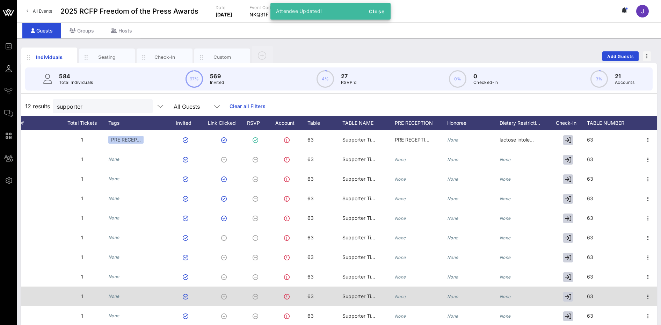
click at [363, 296] on span "Supporter Tix #1" at bounding box center [361, 296] width 38 height 6
click at [363, 296] on input "Supporter Tix #1" at bounding box center [388, 297] width 82 height 9
type input "Supporter Tickets"
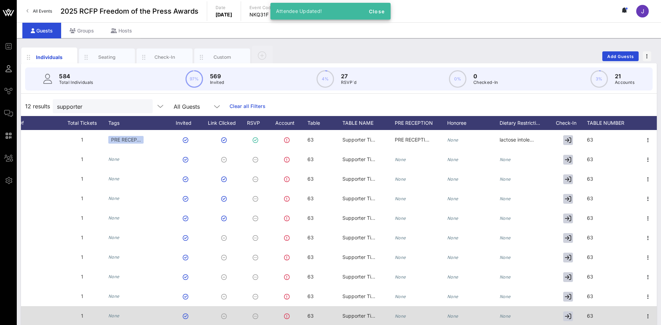
click at [362, 316] on span "Supporter Tix #1" at bounding box center [361, 316] width 38 height 6
click at [362, 316] on div "Supporter Tix #1" at bounding box center [388, 309] width 82 height 14
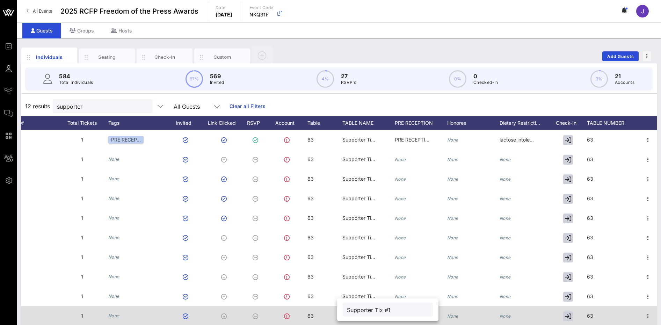
drag, startPoint x: 397, startPoint y: 309, endPoint x: 314, endPoint y: 309, distance: 82.8
click at [314, 309] on div "Event Builder Guests Journeys Comms QR Scanner Team Settings 2025 RCFP Freedom …" at bounding box center [330, 173] width 661 height 347
type input "Supporter Tickets"
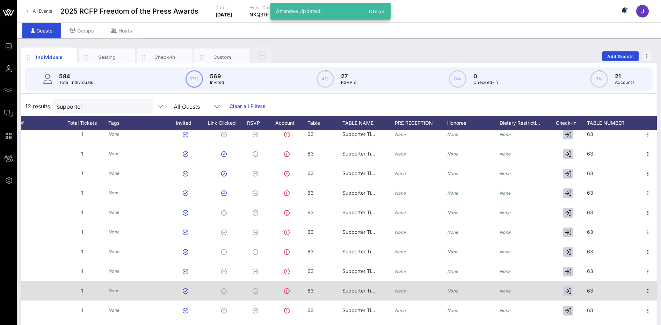
scroll to position [30, 287]
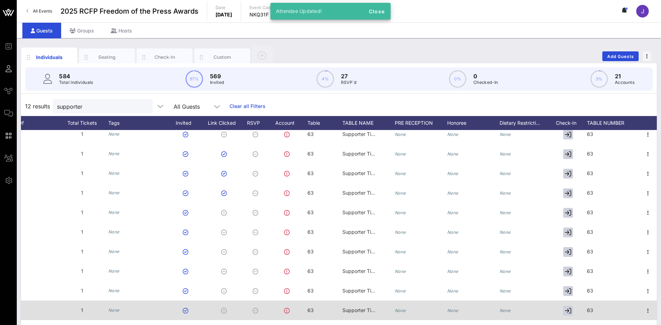
click at [366, 307] on span "Supporter Tix #1" at bounding box center [361, 310] width 38 height 6
click at [366, 305] on input "Supporter Tix #1" at bounding box center [388, 306] width 82 height 9
drag, startPoint x: 409, startPoint y: 309, endPoint x: 327, endPoint y: 308, distance: 82.8
click at [327, 308] on div "Event Builder Guests Journeys Comms QR Scanner Team Settings 2025 RCFP Freedom …" at bounding box center [330, 173] width 661 height 347
type input "Supporter Tickets"
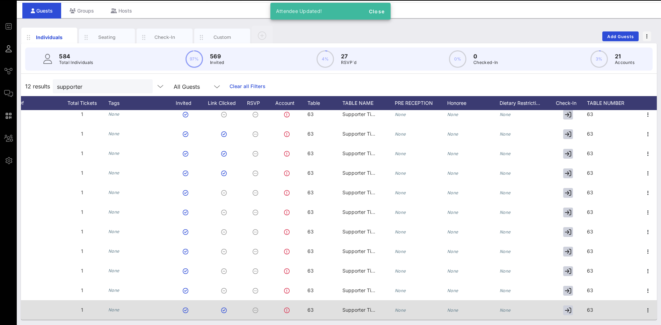
scroll to position [22, 0]
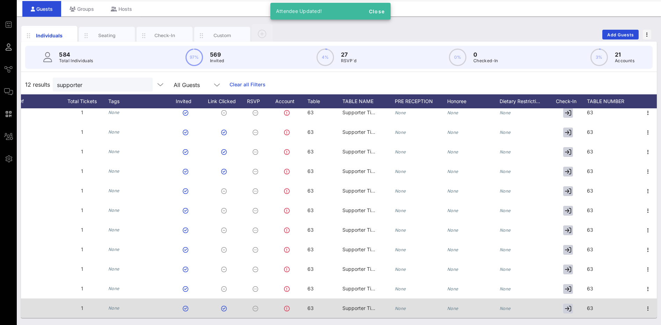
click at [362, 305] on span "Supporter Tix #1" at bounding box center [361, 308] width 38 height 6
click at [362, 303] on input "Supporter Tix #1" at bounding box center [388, 304] width 82 height 9
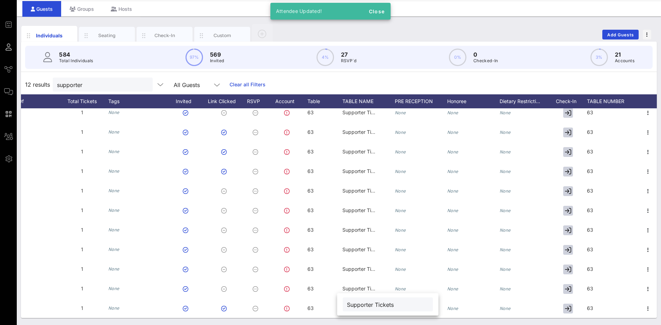
type input "Supporter Tickets"
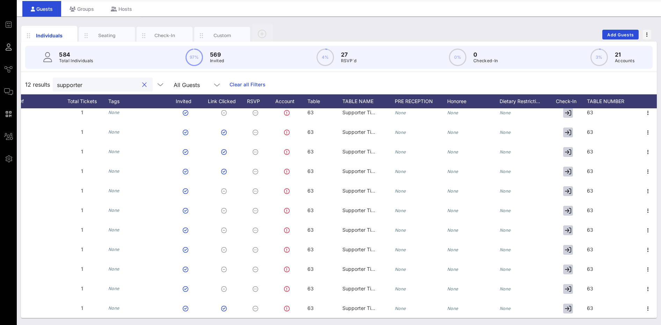
click at [92, 83] on input "supporter" at bounding box center [98, 84] width 82 height 9
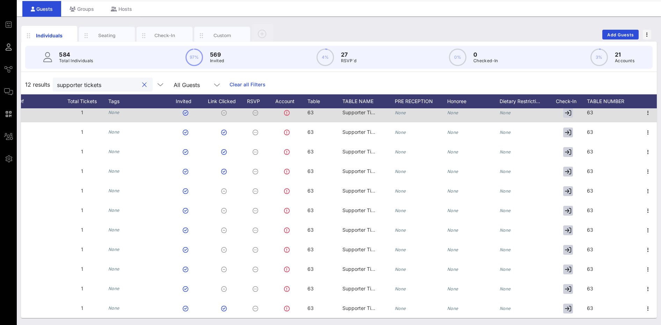
scroll to position [0, 287]
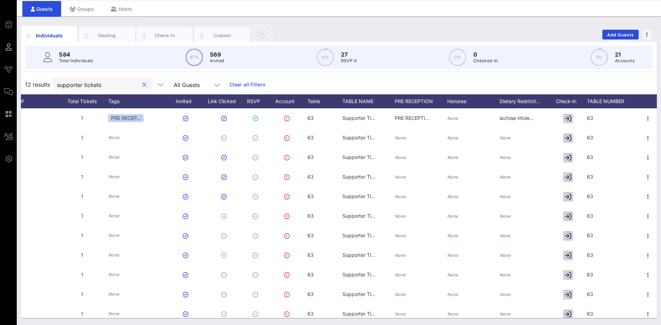
drag, startPoint x: 94, startPoint y: 87, endPoint x: 130, endPoint y: 86, distance: 35.6
click at [130, 86] on input "supporter tickets" at bounding box center [98, 84] width 82 height 9
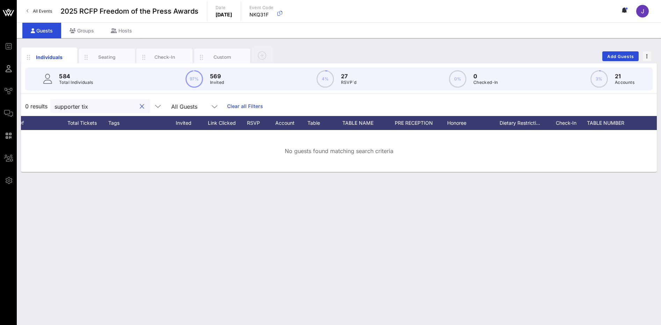
scroll to position [0, 0]
drag, startPoint x: 56, startPoint y: 108, endPoint x: 39, endPoint y: 107, distance: 16.1
click at [39, 107] on div "0 results supporter tix All Guests Clear all Filters" at bounding box center [339, 106] width 636 height 20
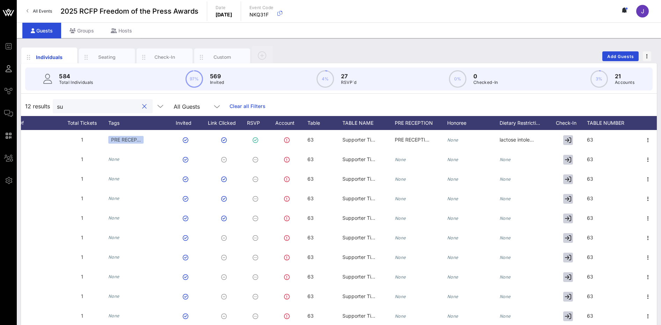
type input "s"
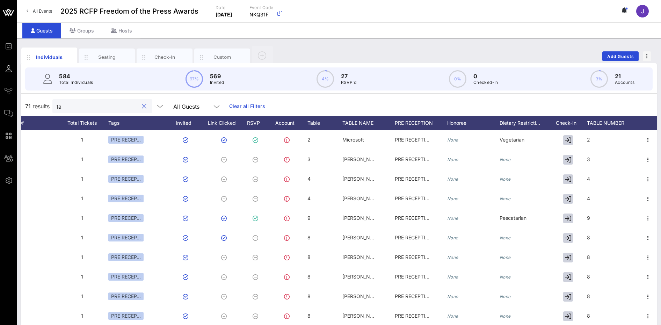
type input "t"
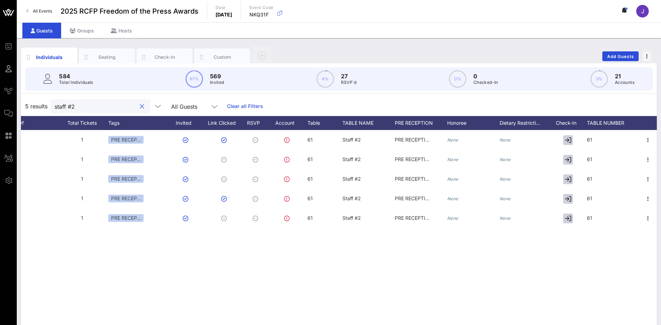
type input "staff #2"
drag, startPoint x: 137, startPoint y: 105, endPoint x: 63, endPoint y: 122, distance: 76.0
click at [140, 105] on button "clear icon" at bounding box center [142, 106] width 5 height 7
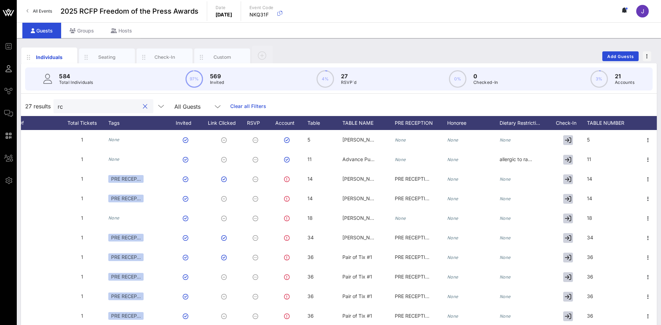
type input "r"
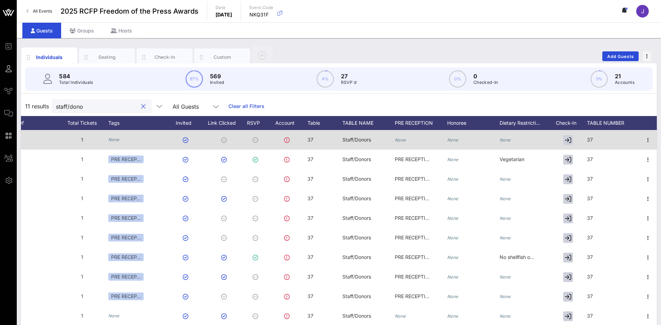
type input "staff/dono"
click at [365, 139] on span "Staff/Donors" at bounding box center [356, 140] width 29 height 6
click at [41, 139] on div at bounding box center [29, 140] width 52 height 20
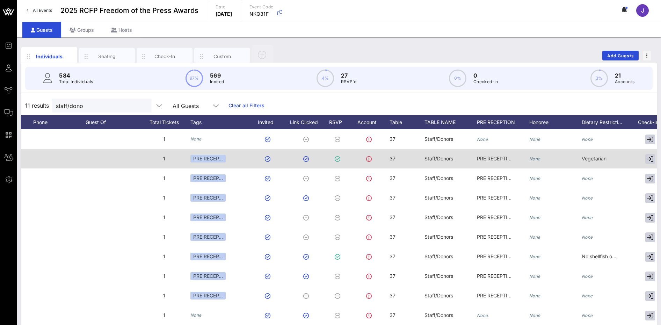
scroll to position [0, 0]
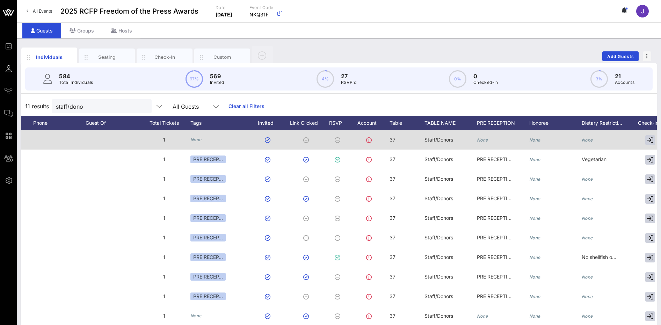
click at [448, 141] on span "Staff/Donors" at bounding box center [438, 140] width 29 height 6
click at [448, 141] on input "Staff/Donors" at bounding box center [475, 141] width 82 height 9
drag, startPoint x: 482, startPoint y: 142, endPoint x: 422, endPoint y: 141, distance: 59.4
click at [422, 141] on div "Event Builder Guests Journeys Comms QR Scanner Team Settings 2025 RCFP Freedom …" at bounding box center [330, 173] width 661 height 347
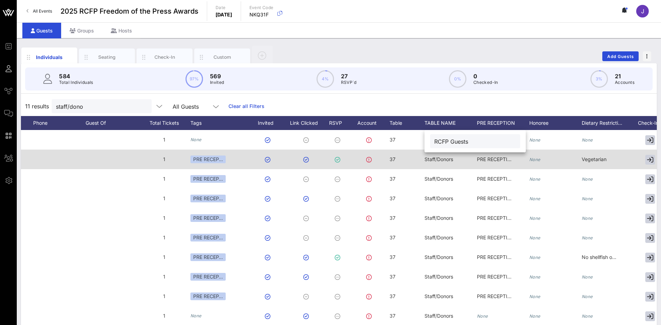
click at [450, 157] on span "Staff/Donors" at bounding box center [438, 159] width 29 height 6
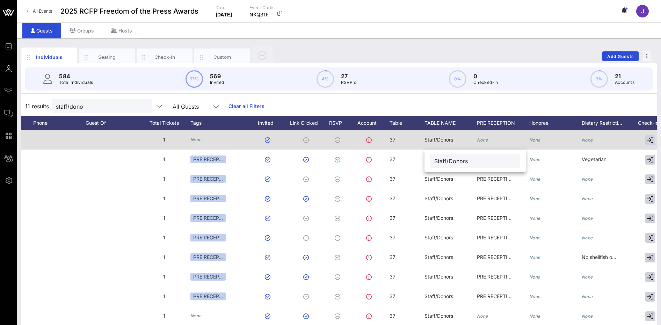
click at [440, 143] on div "Staff/Donors" at bounding box center [438, 140] width 29 height 20
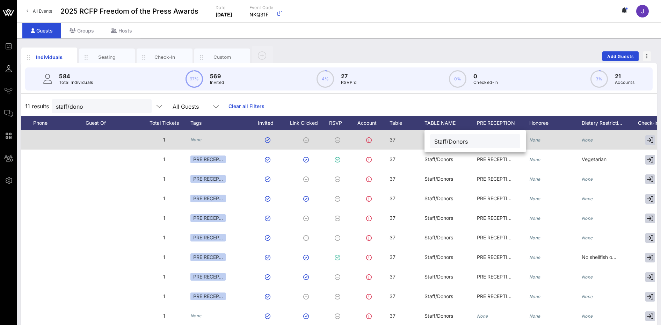
click at [440, 143] on input "Staff/Donors" at bounding box center [475, 141] width 82 height 9
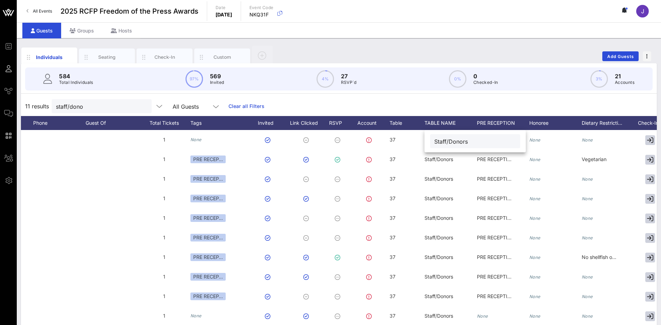
paste input "RCFP Guest"
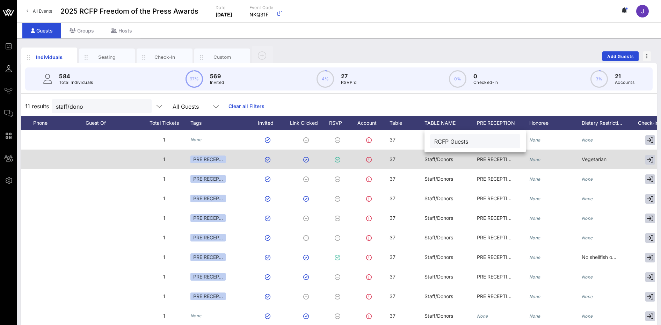
type input "RCFP Guests"
click at [446, 158] on span "Staff/Donors" at bounding box center [438, 159] width 29 height 6
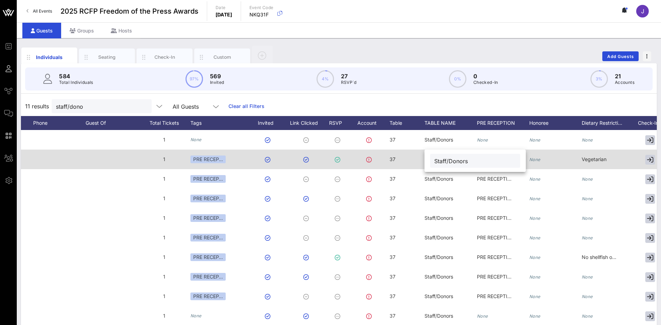
click at [446, 158] on input "Staff/Donors" at bounding box center [475, 160] width 82 height 9
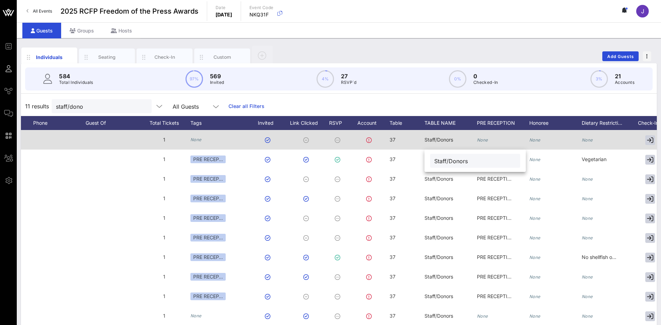
paste input "RCFP Guest"
type input "RCFP Guests"
click at [440, 140] on span "Staff/Donors" at bounding box center [438, 140] width 29 height 6
click at [0, 0] on input "Staff/Donors" at bounding box center [0, 0] width 0 height 0
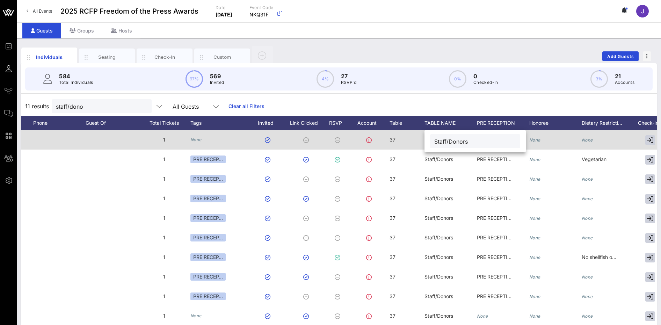
click at [440, 140] on input "Staff/Donors" at bounding box center [475, 141] width 82 height 9
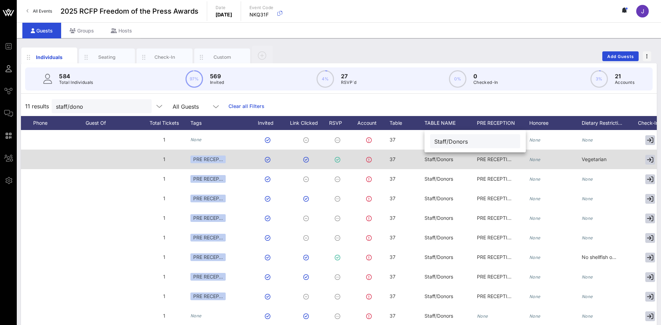
paste input "RCFP Guest"
type input "RCFP Guests"
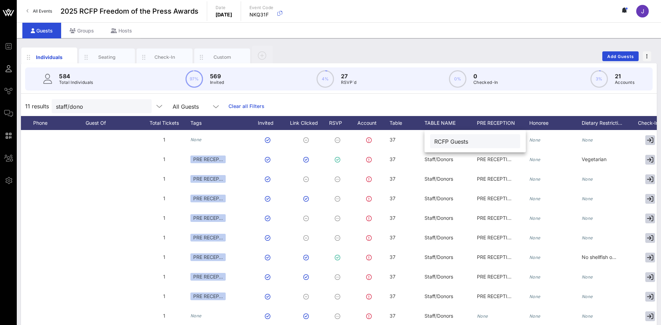
click at [443, 162] on div "Staff/Donors" at bounding box center [438, 160] width 29 height 20
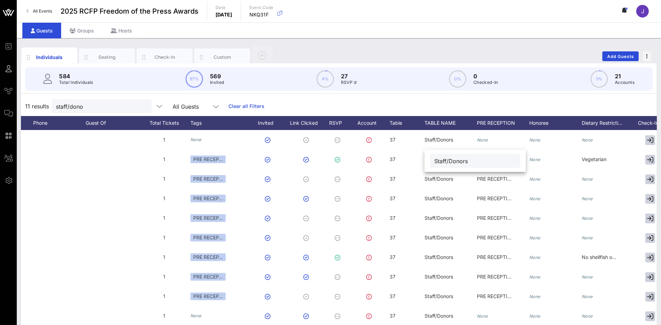
click at [443, 161] on input "Staff/Donors" at bounding box center [475, 160] width 82 height 9
paste input "RCFP Guests"
click at [443, 161] on input "StRCFP Guestsaff/Donors" at bounding box center [475, 160] width 82 height 9
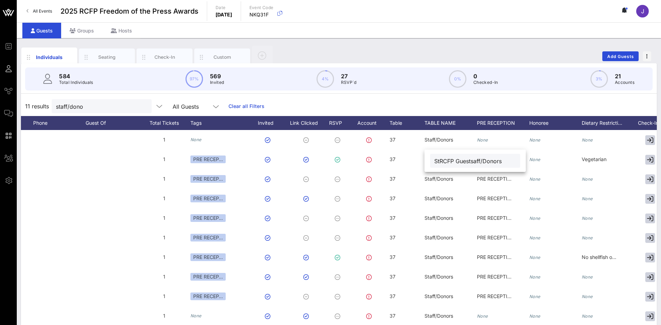
paste input "RCFP Guest"
type input "RCFP Guests"
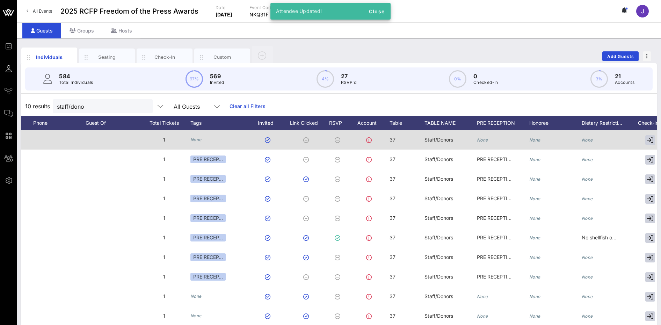
click at [438, 141] on span "Staff/Donors" at bounding box center [438, 140] width 29 height 6
click at [438, 141] on input "Staff/Donors" at bounding box center [475, 141] width 82 height 9
paste input "RCFP Guest"
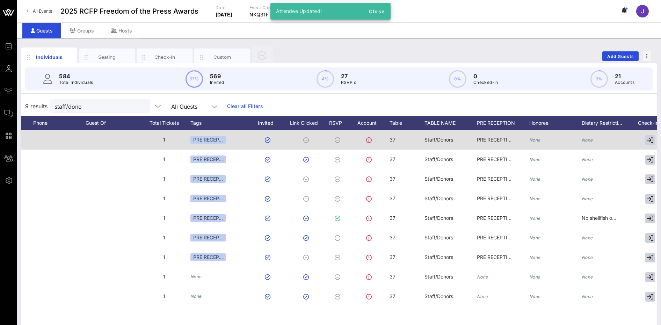
click at [438, 141] on span "Staff/Donors" at bounding box center [438, 140] width 29 height 6
click at [438, 141] on input "Staff/Donors" at bounding box center [475, 141] width 82 height 9
paste input "RCFP Guest"
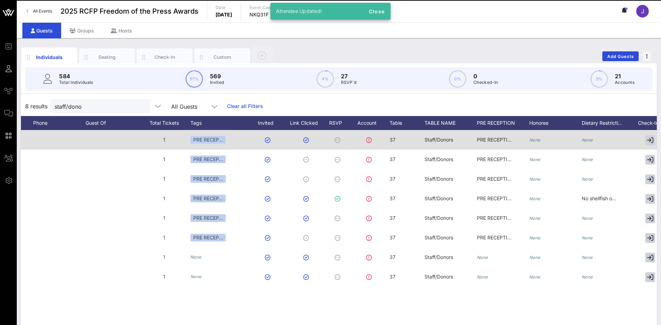
click at [438, 141] on span "Staff/Donors" at bounding box center [438, 140] width 29 height 6
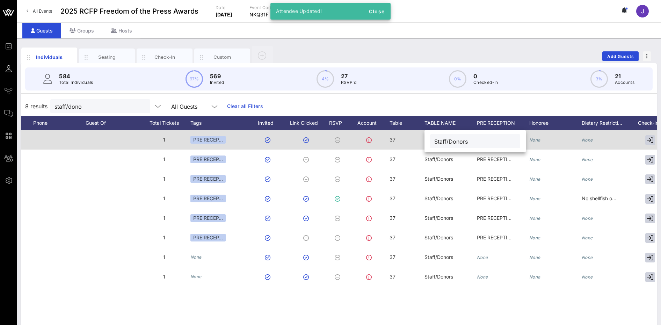
click at [438, 141] on input "Staff/Donors" at bounding box center [475, 141] width 82 height 9
paste input "RCFP Guest"
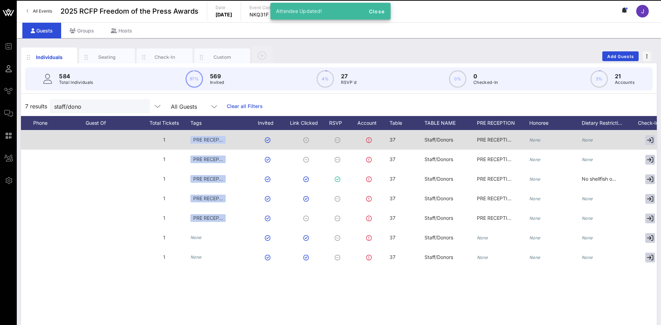
click at [438, 141] on span "Staff/Donors" at bounding box center [438, 140] width 29 height 6
click at [0, 0] on input "Staff/Donors" at bounding box center [0, 0] width 0 height 0
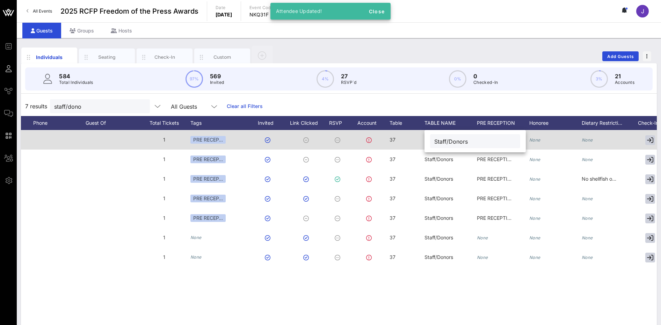
click at [438, 141] on input "Staff/Donors" at bounding box center [475, 141] width 82 height 9
paste input "RCFP Guest"
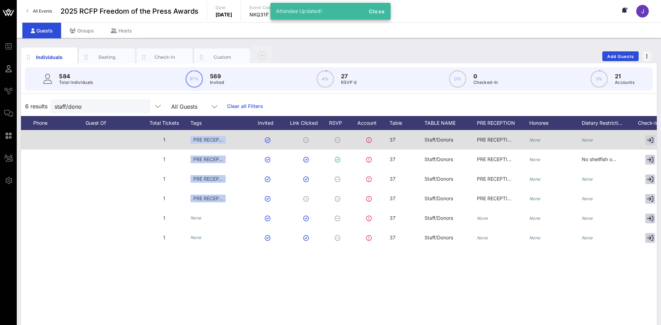
click at [443, 137] on span "Staff/Donors" at bounding box center [438, 140] width 29 height 6
click at [0, 0] on input "Staff/Donors" at bounding box center [0, 0] width 0 height 0
click at [443, 137] on input "Staff/Donors" at bounding box center [475, 141] width 82 height 9
paste input "RCFP Guest"
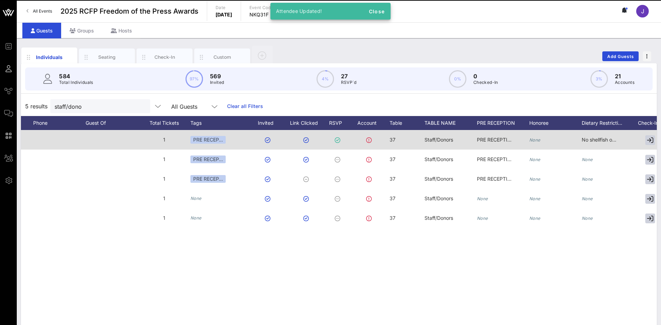
click at [443, 137] on span "Staff/Donors" at bounding box center [438, 140] width 29 height 6
click at [0, 0] on input "Staff/Donors" at bounding box center [0, 0] width 0 height 0
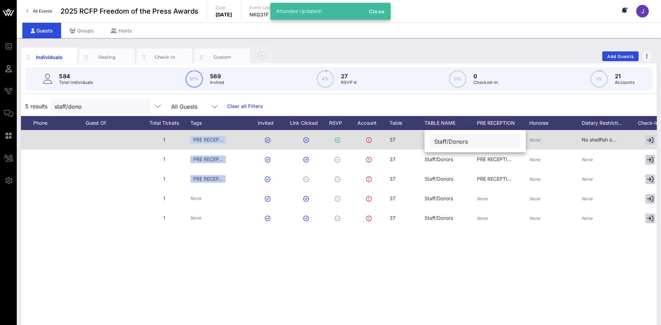
click at [443, 137] on input "Staff/Donors" at bounding box center [475, 141] width 82 height 9
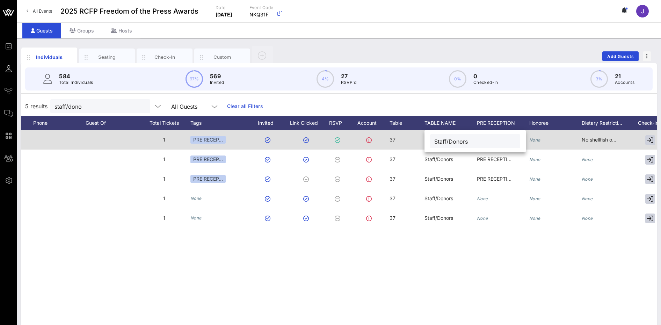
paste input "RCFP Guest"
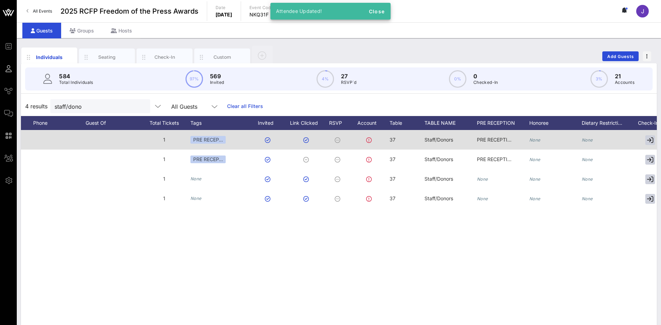
click at [443, 137] on span "Staff/Donors" at bounding box center [438, 140] width 29 height 6
click at [0, 0] on input "Staff/Donors" at bounding box center [0, 0] width 0 height 0
click at [443, 137] on input "Staff/Donors" at bounding box center [475, 141] width 82 height 9
paste input "RCFP Guest"
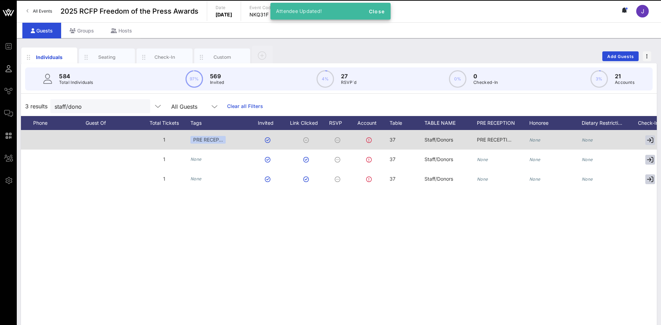
click at [443, 138] on span "Staff/Donors" at bounding box center [438, 140] width 29 height 6
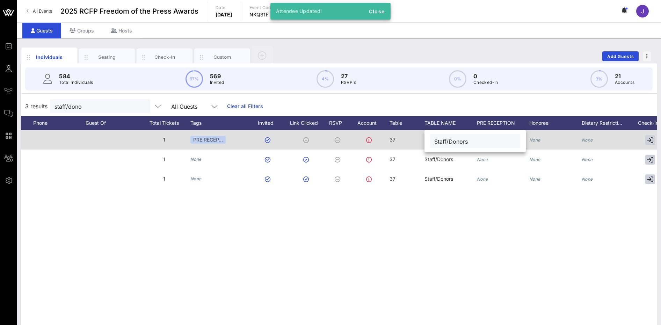
click at [443, 138] on input "Staff/Donors" at bounding box center [475, 141] width 82 height 9
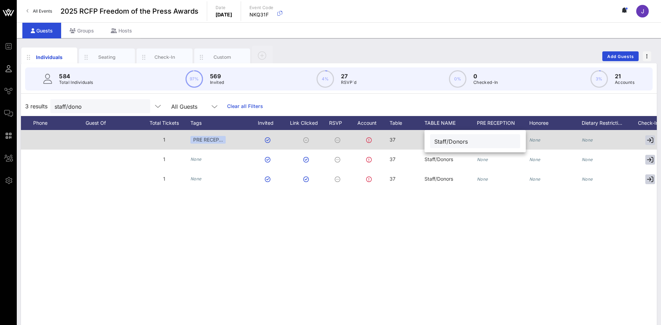
paste input "RCFP Guest"
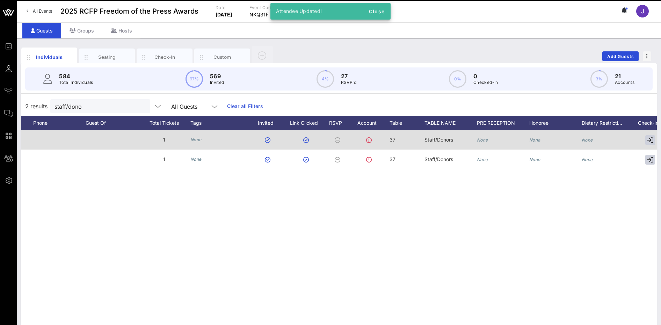
click at [443, 138] on span "Staff/Donors" at bounding box center [438, 140] width 29 height 6
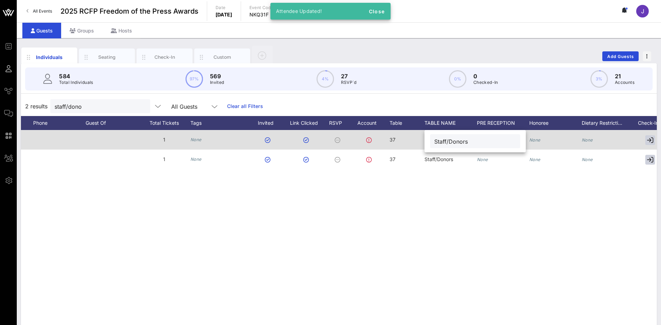
click at [443, 138] on input "Staff/Donors" at bounding box center [475, 141] width 82 height 9
paste input "RCFP Guest"
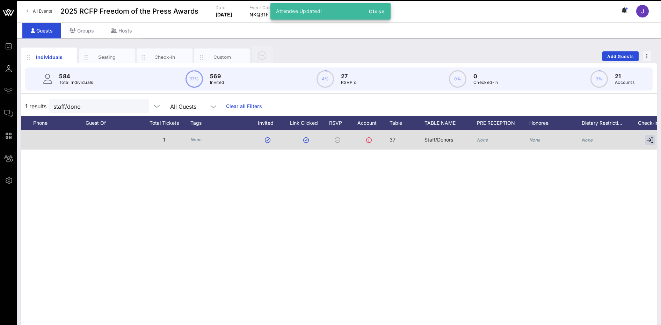
click at [443, 140] on span "Staff/Donors" at bounding box center [438, 140] width 29 height 6
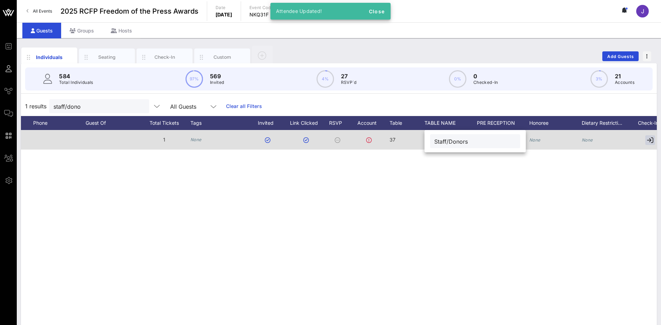
click at [443, 140] on input "Staff/Donors" at bounding box center [475, 141] width 82 height 9
paste input "RCFP Guest"
type input "RCFP Guests"
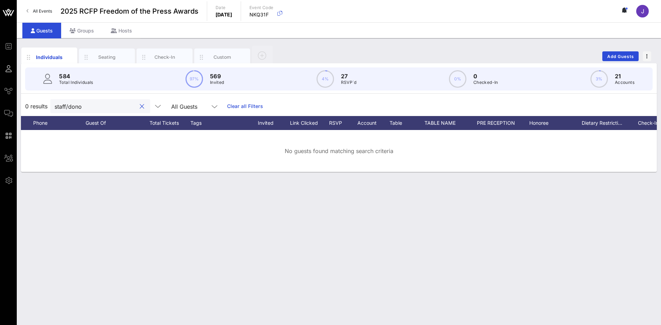
drag, startPoint x: 97, startPoint y: 105, endPoint x: 23, endPoint y: 101, distance: 74.6
click at [24, 105] on div "0 results staff/dono All Guests Clear all Filters" at bounding box center [339, 106] width 636 height 20
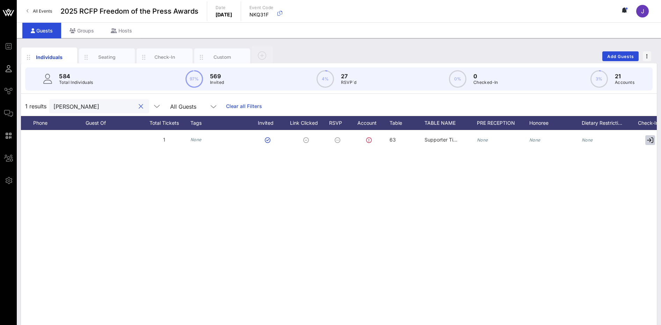
type input "bailen"
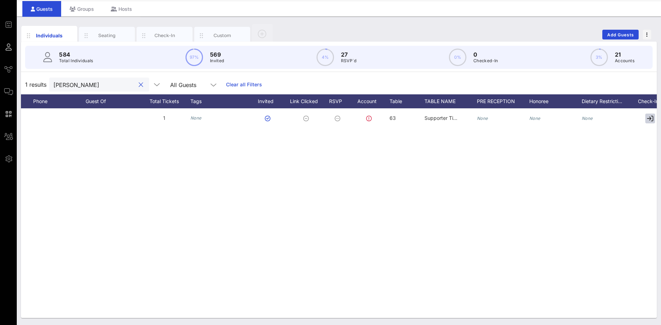
scroll to position [0, 282]
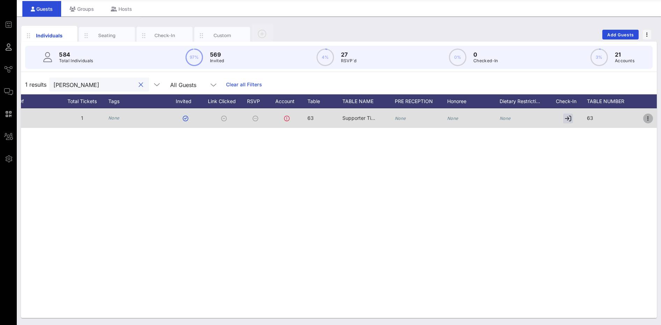
click at [649, 117] on icon "button" at bounding box center [648, 118] width 8 height 8
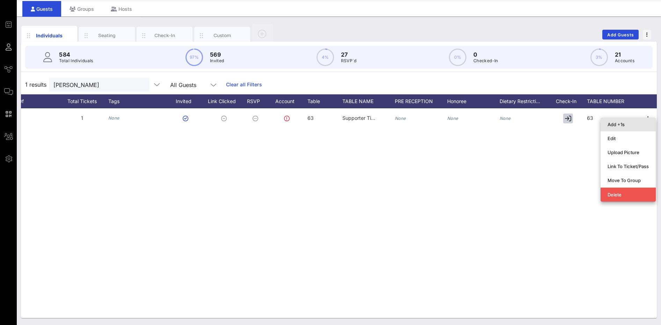
click at [628, 123] on div "Add +1s" at bounding box center [627, 125] width 41 height 6
type input "Guest Of"
type input "Mark Bailen"
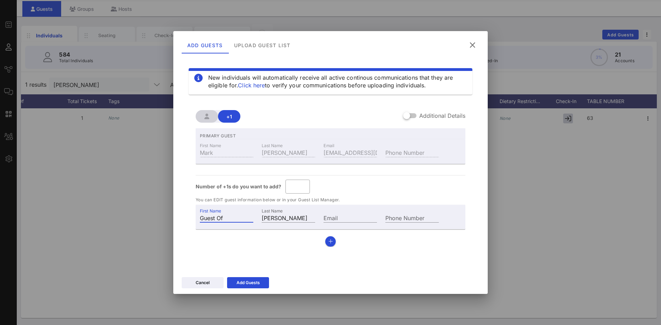
drag, startPoint x: 236, startPoint y: 219, endPoint x: 189, endPoint y: 204, distance: 49.9
click at [187, 219] on div "New individuals will automatically receive all active continous communications …" at bounding box center [331, 162] width 298 height 210
type input "Jessica"
type input "W"
type input "Rosenworcel"
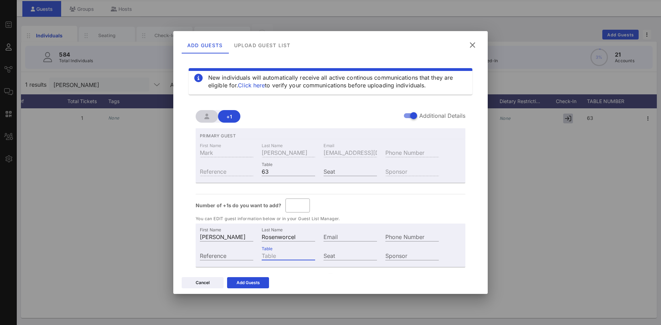
click at [271, 255] on input "Table" at bounding box center [288, 255] width 53 height 9
type input "63"
click at [256, 282] on div "Add Guests" at bounding box center [247, 282] width 23 height 7
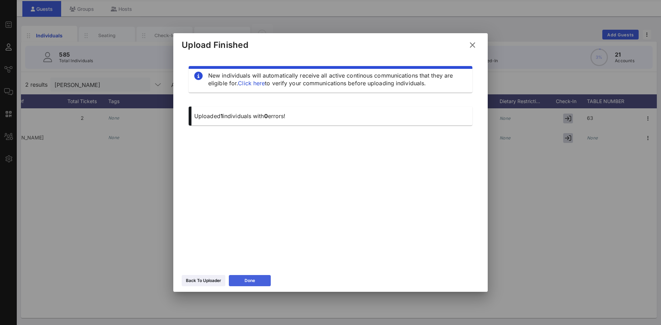
click at [254, 282] on div "Done" at bounding box center [250, 280] width 10 height 7
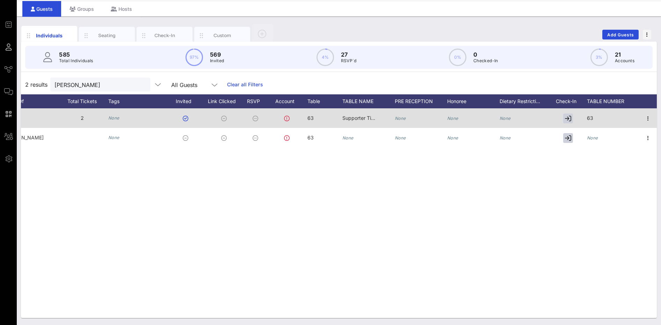
click at [354, 119] on span "Supporter Tickets" at bounding box center [362, 118] width 41 height 6
click at [357, 119] on input "Supporter Tickets" at bounding box center [398, 119] width 82 height 9
click at [354, 119] on input "Supporter Tickets" at bounding box center [393, 119] width 82 height 9
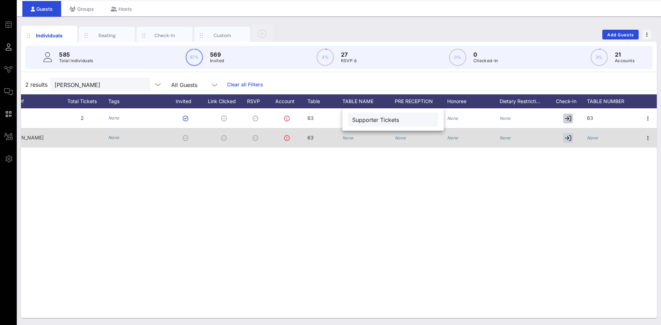
click at [351, 139] on icon "None" at bounding box center [347, 137] width 11 height 5
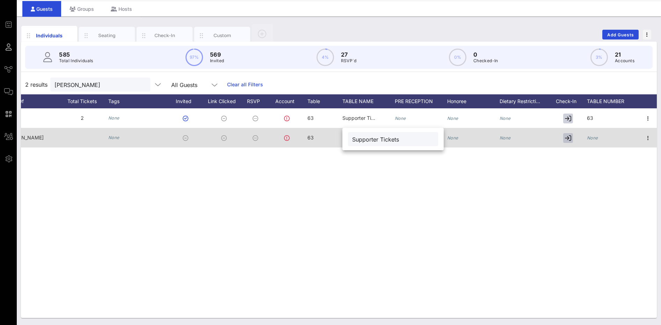
type input "Supporter Tickets"
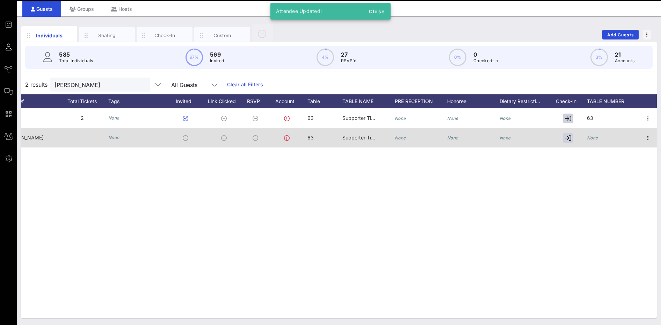
click at [593, 139] on icon "None" at bounding box center [592, 137] width 11 height 5
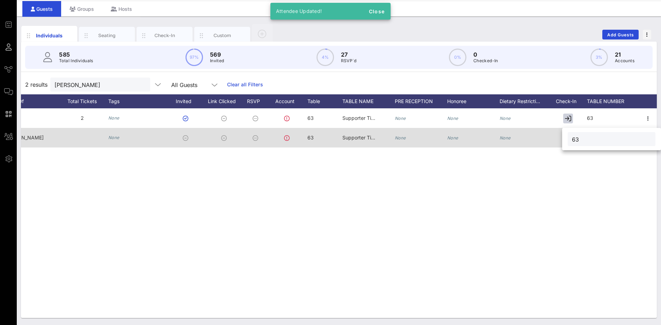
type input "63"
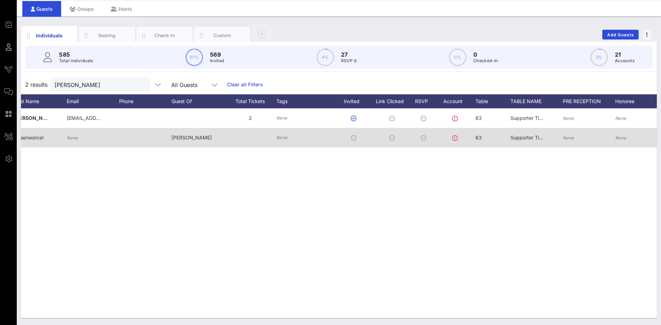
scroll to position [0, 0]
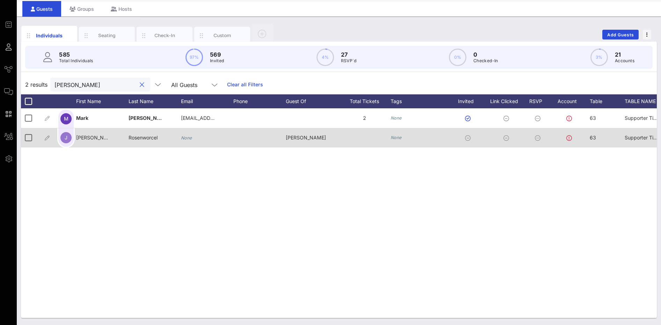
drag, startPoint x: 80, startPoint y: 86, endPoint x: 31, endPoint y: 78, distance: 48.8
click at [33, 83] on div "2 results bailen All Guests Clear all Filters" at bounding box center [339, 85] width 636 height 20
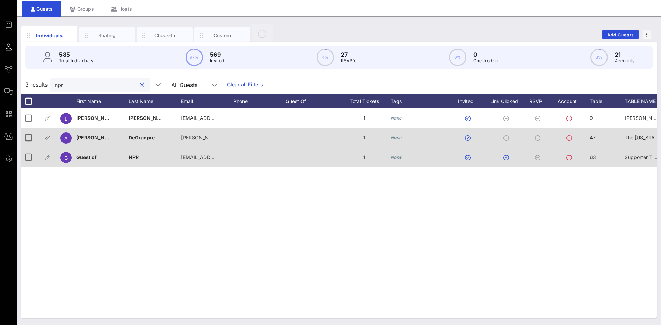
type input "npr"
click at [595, 158] on span "63" at bounding box center [593, 157] width 6 height 6
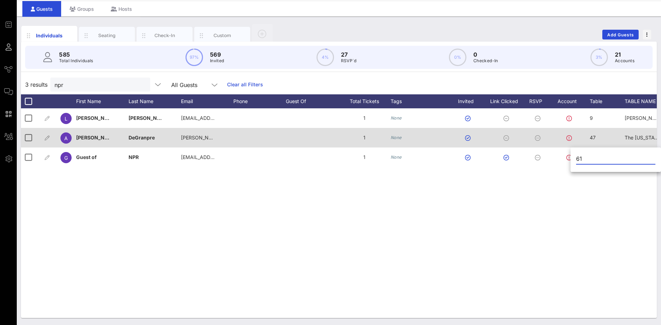
type input "61"
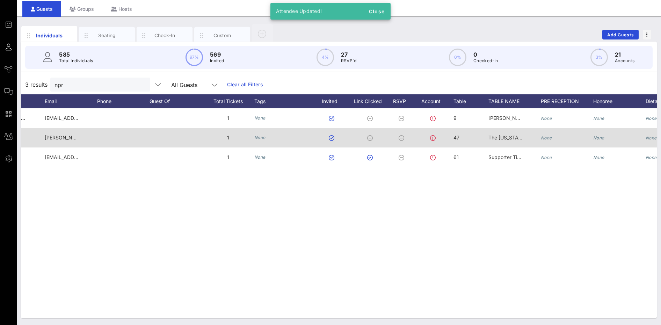
scroll to position [0, 149]
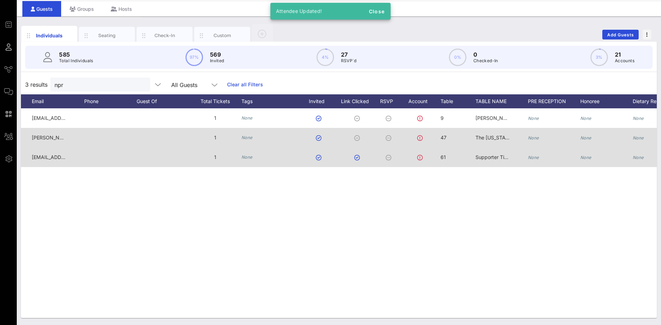
click at [488, 160] on div "Supporter Tickets" at bounding box center [492, 157] width 35 height 20
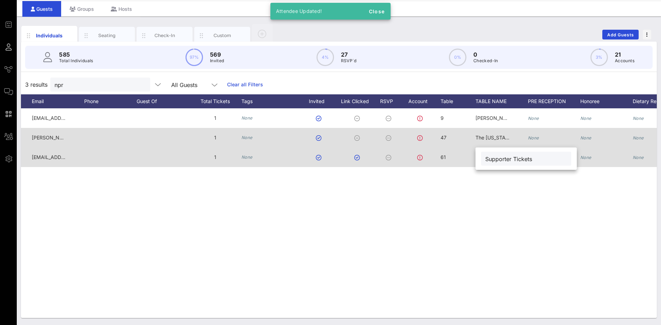
click at [488, 160] on input "Supporter Tickets" at bounding box center [526, 158] width 82 height 9
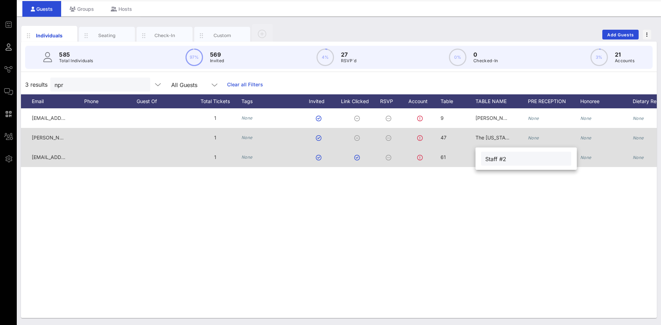
type input "Staff #2"
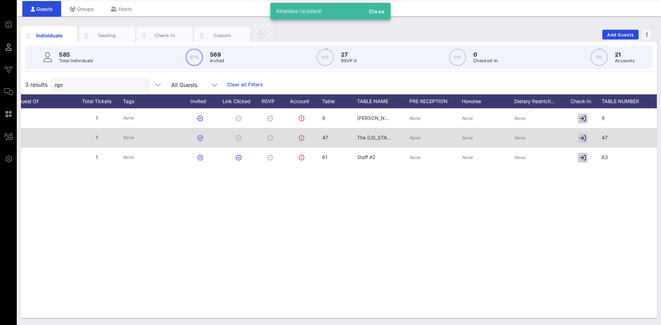
scroll to position [0, 282]
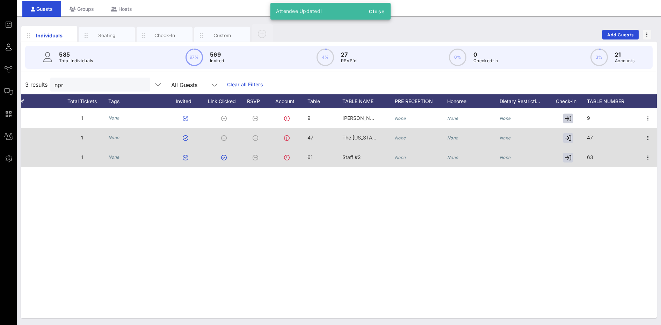
click at [592, 156] on span "63" at bounding box center [590, 157] width 6 height 6
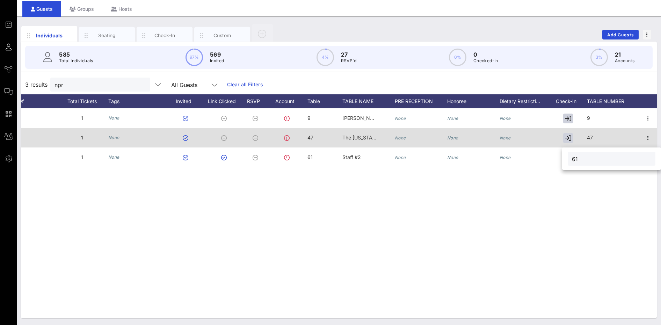
type input "61"
drag, startPoint x: 96, startPoint y: 86, endPoint x: 39, endPoint y: 85, distance: 57.0
click at [42, 84] on div "3 results npr All Guests Clear all Filters" at bounding box center [339, 85] width 636 height 20
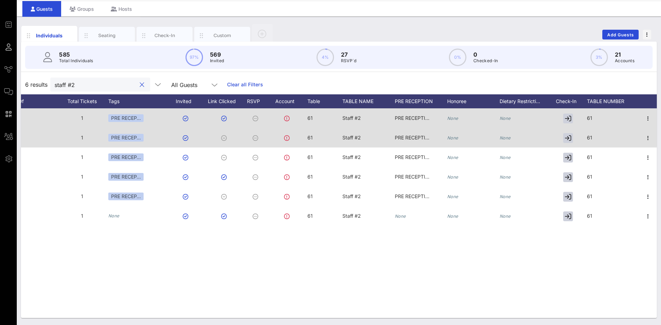
type input "staff #2"
click at [358, 118] on span "Staff #2" at bounding box center [351, 118] width 19 height 6
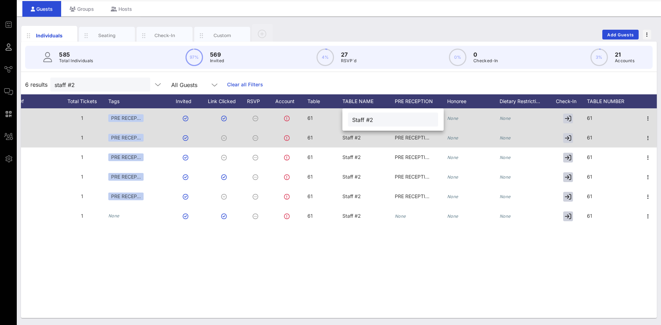
click at [358, 118] on input "Staff #2" at bounding box center [393, 119] width 82 height 9
drag, startPoint x: 382, startPoint y: 120, endPoint x: 326, endPoint y: 117, distance: 56.0
click at [326, 117] on div "Event Builder Guests Journeys Comms QR Scanner Team Settings 2025 RCFP Freedom …" at bounding box center [330, 151] width 661 height 347
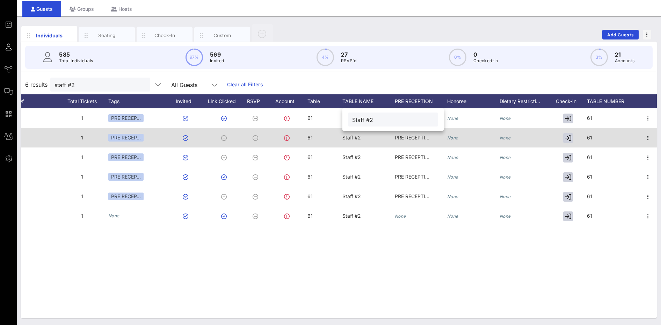
paste input "RCFP Guests"
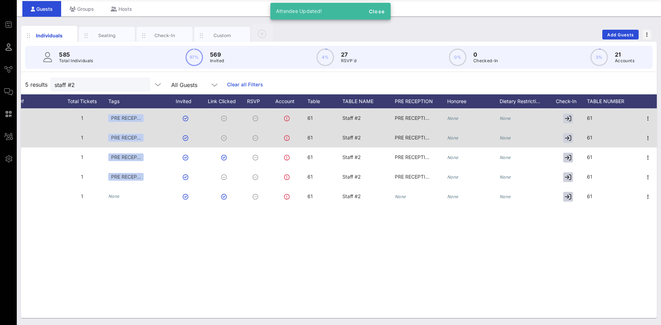
click at [358, 115] on div "Staff #2" at bounding box center [351, 118] width 19 height 20
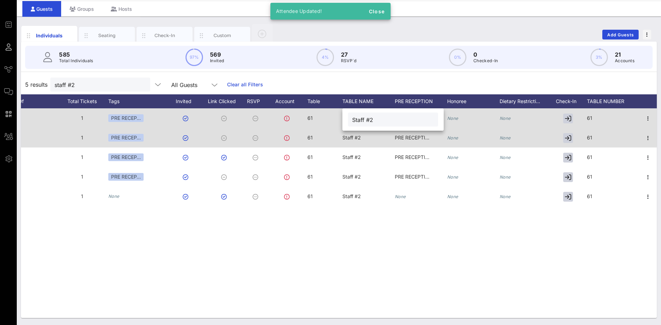
click at [358, 115] on div "Staff #2" at bounding box center [393, 119] width 82 height 14
drag, startPoint x: 391, startPoint y: 117, endPoint x: 324, endPoint y: 117, distance: 67.1
click at [324, 117] on div "Event Builder Guests Journeys Comms QR Scanner Team Settings 2025 RCFP Freedom …" at bounding box center [330, 151] width 661 height 347
paste input "RCFP Guests"
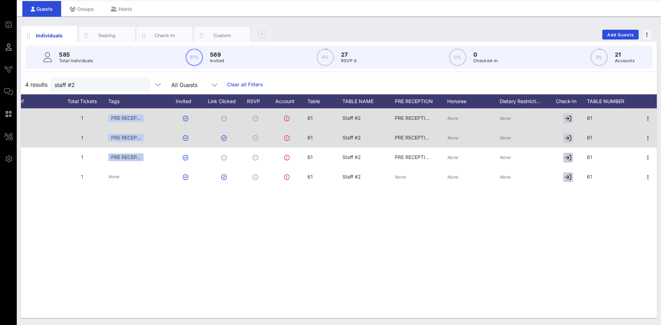
click at [358, 117] on span "Staff #2" at bounding box center [351, 118] width 19 height 6
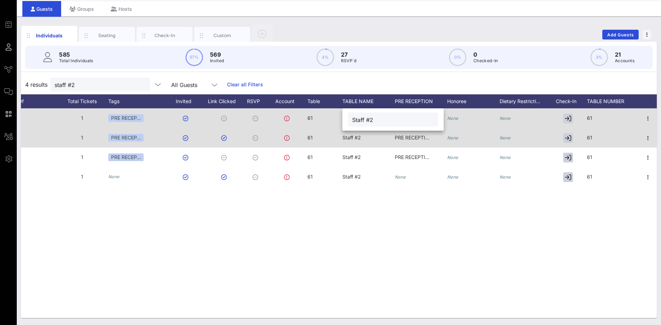
click at [358, 117] on input "Staff #2" at bounding box center [393, 119] width 82 height 9
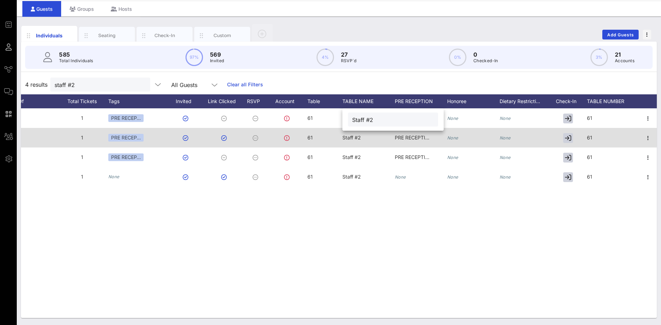
paste input "RCFP Guests"
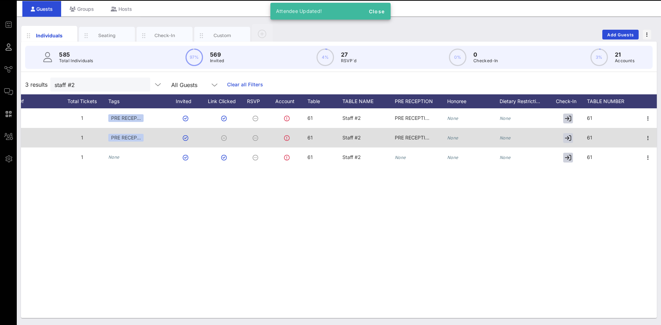
click at [359, 117] on span "Staff #2" at bounding box center [351, 118] width 19 height 6
click at [359, 117] on input "Staff #2" at bounding box center [398, 119] width 82 height 9
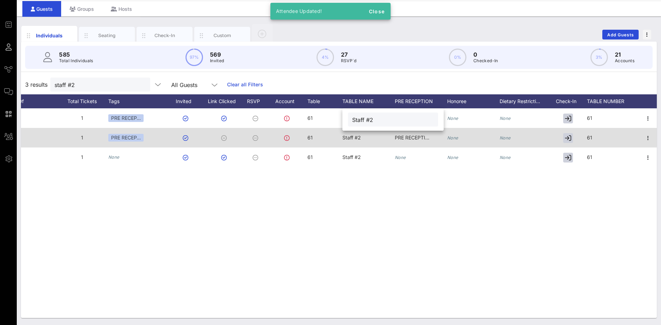
click at [359, 117] on input "Staff #2" at bounding box center [393, 119] width 82 height 9
paste input "RCFP Guests"
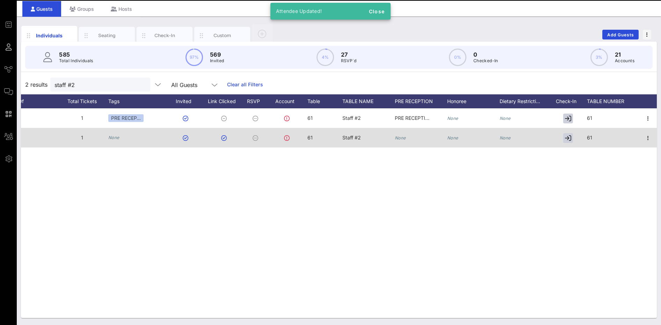
click at [359, 117] on span "Staff #2" at bounding box center [351, 118] width 19 height 6
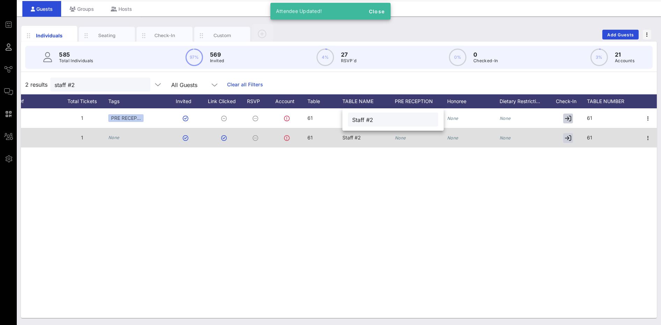
click at [359, 117] on input "Staff #2" at bounding box center [393, 119] width 82 height 9
paste input "RCFP Guests"
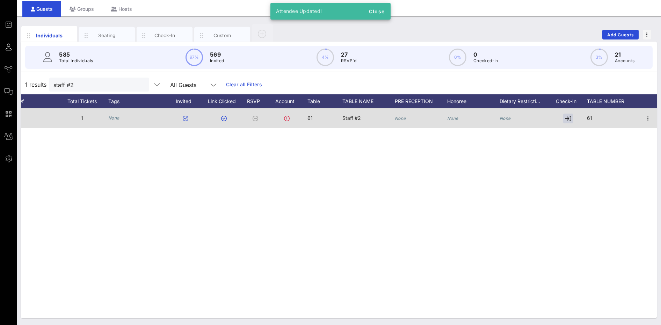
click at [360, 115] on span "Staff #2" at bounding box center [351, 118] width 19 height 6
click at [360, 115] on input "Staff #2" at bounding box center [393, 119] width 82 height 9
paste input "RCFP Guests"
type input "RCFP Guests #2"
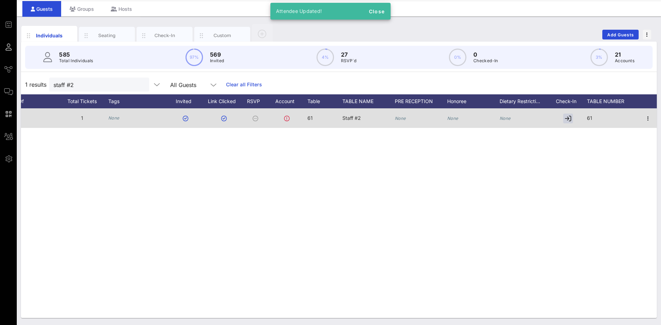
scroll to position [0, 0]
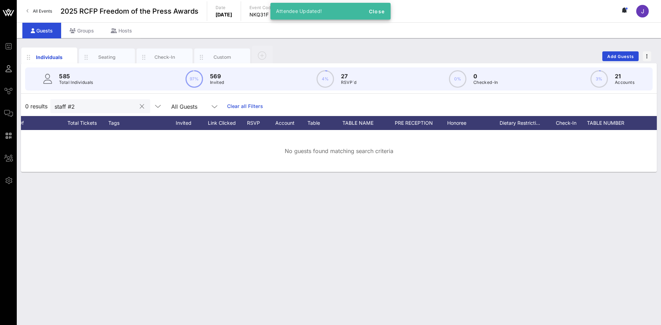
click at [138, 105] on div at bounding box center [142, 106] width 8 height 8
click at [138, 104] on div at bounding box center [142, 106] width 8 height 8
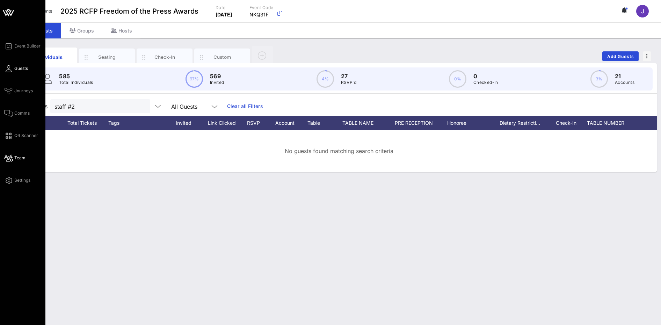
click at [13, 159] on icon at bounding box center [8, 158] width 9 height 1
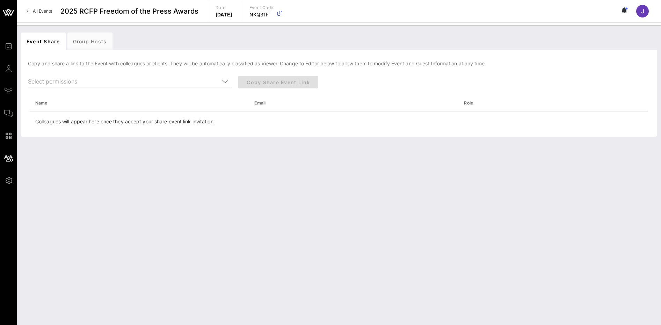
click at [299, 193] on div "Event Share Group Hosts Copy and share a link to the Event with colleagues or c…" at bounding box center [339, 174] width 644 height 299
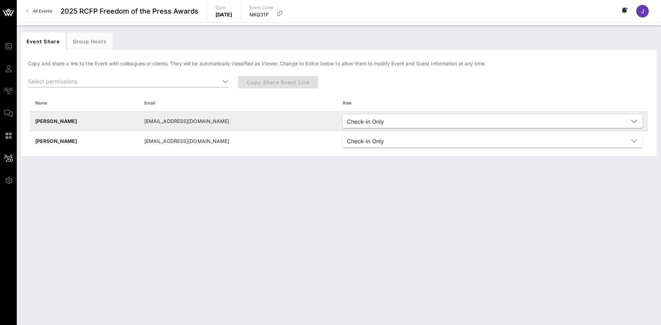
click at [387, 121] on input "text" at bounding box center [508, 121] width 242 height 9
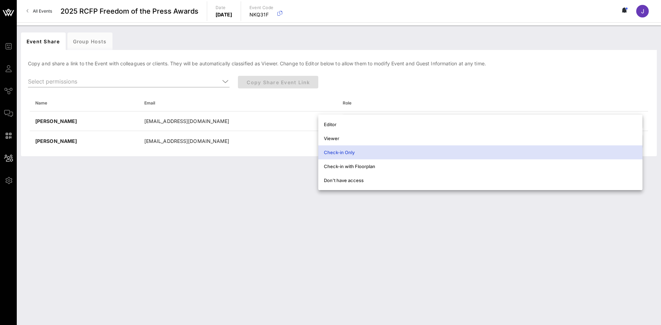
click at [319, 237] on div "Event Share Group Hosts Copy and share a link to the Event with colleagues or c…" at bounding box center [339, 174] width 644 height 299
